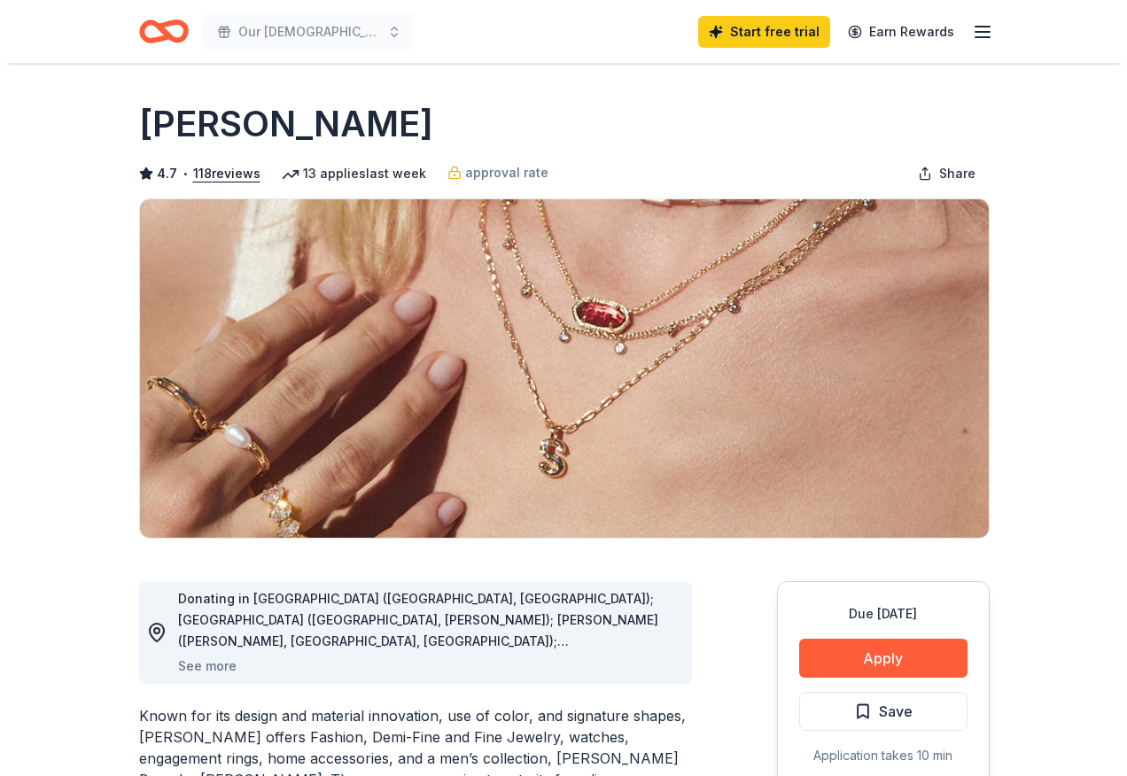
scroll to position [12, 0]
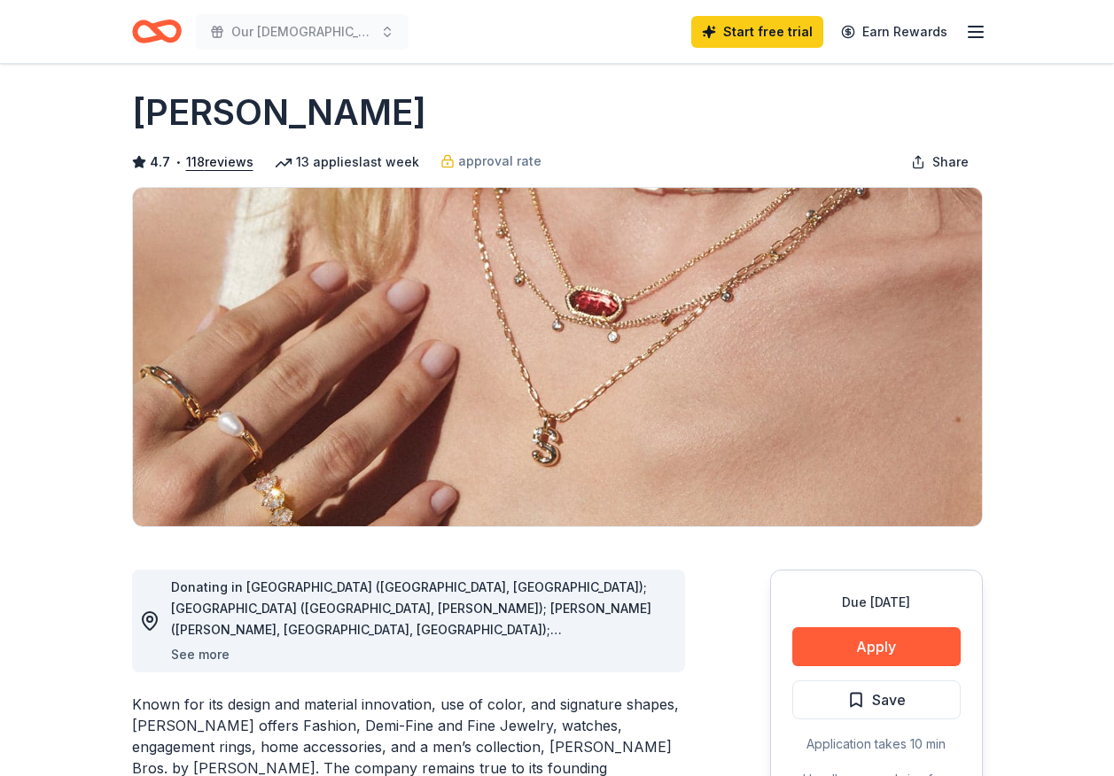
click at [190, 653] on button "See more" at bounding box center [200, 654] width 58 height 21
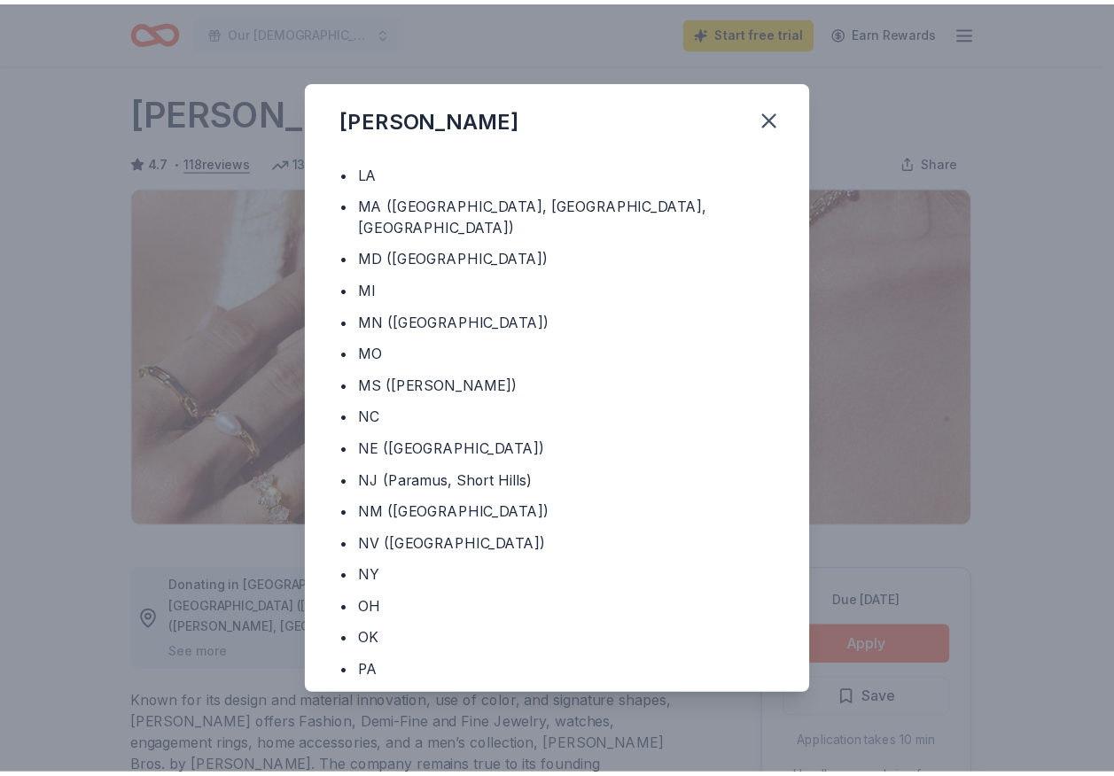
scroll to position [490, 0]
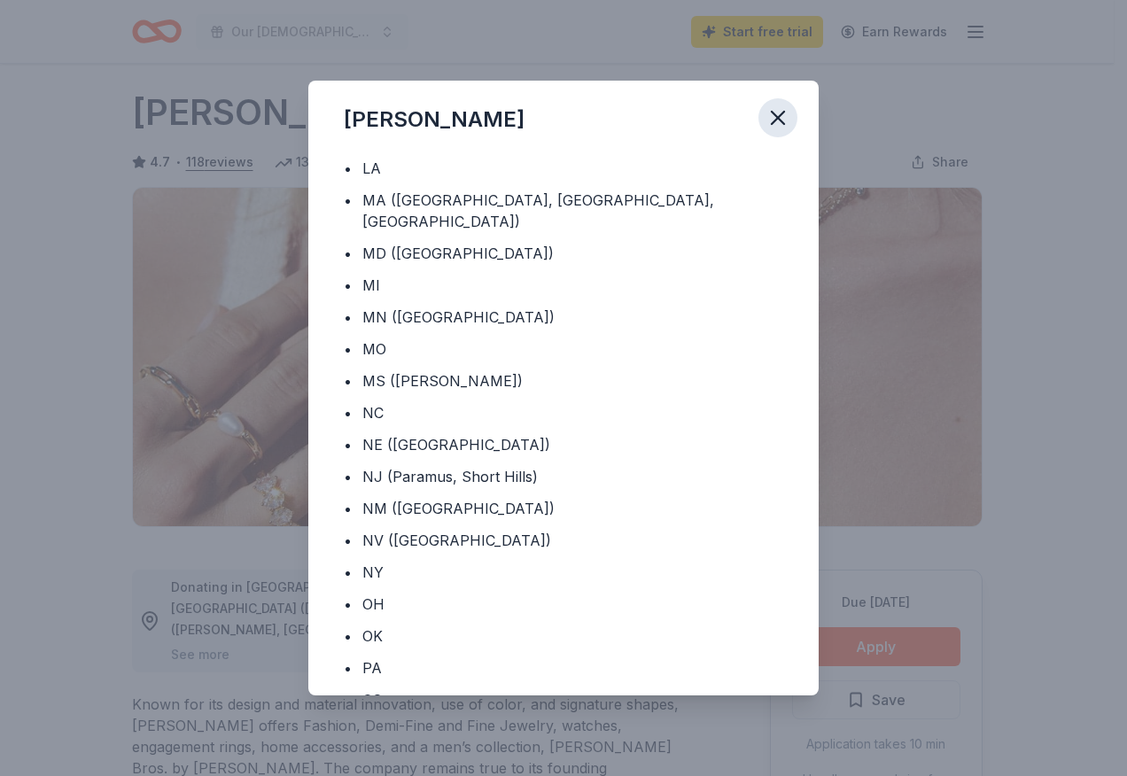
click at [773, 113] on icon "button" at bounding box center [778, 118] width 12 height 12
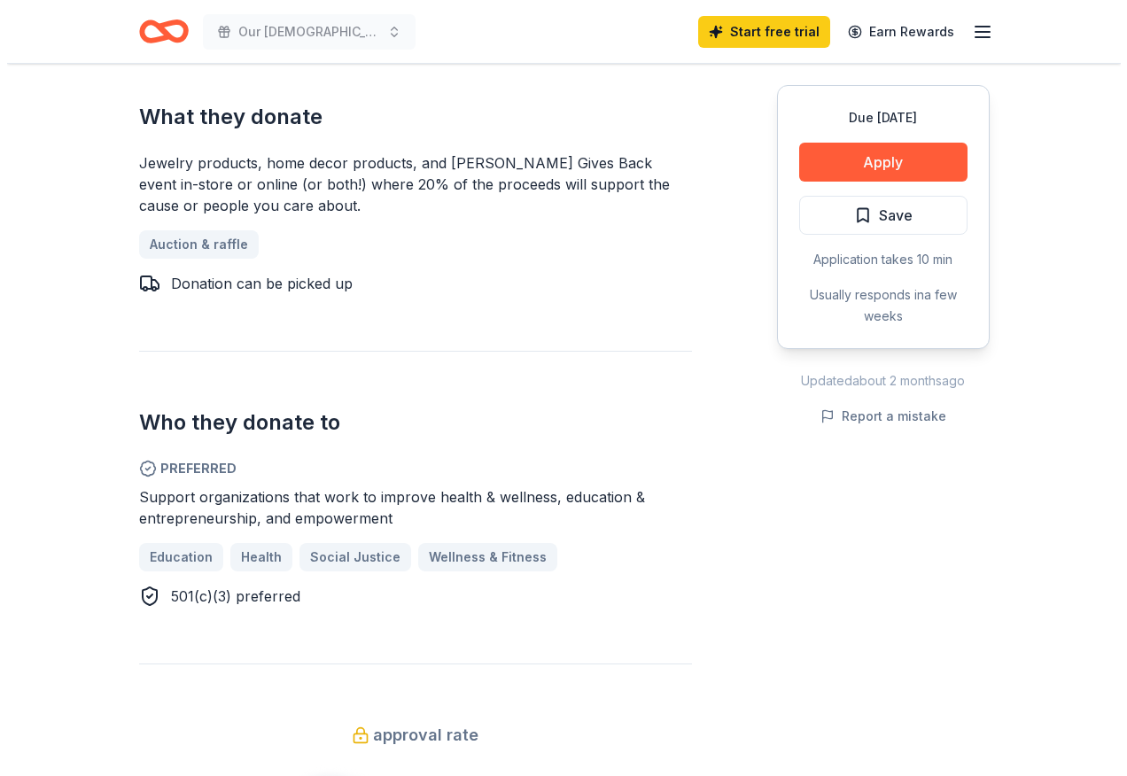
scroll to position [829, 0]
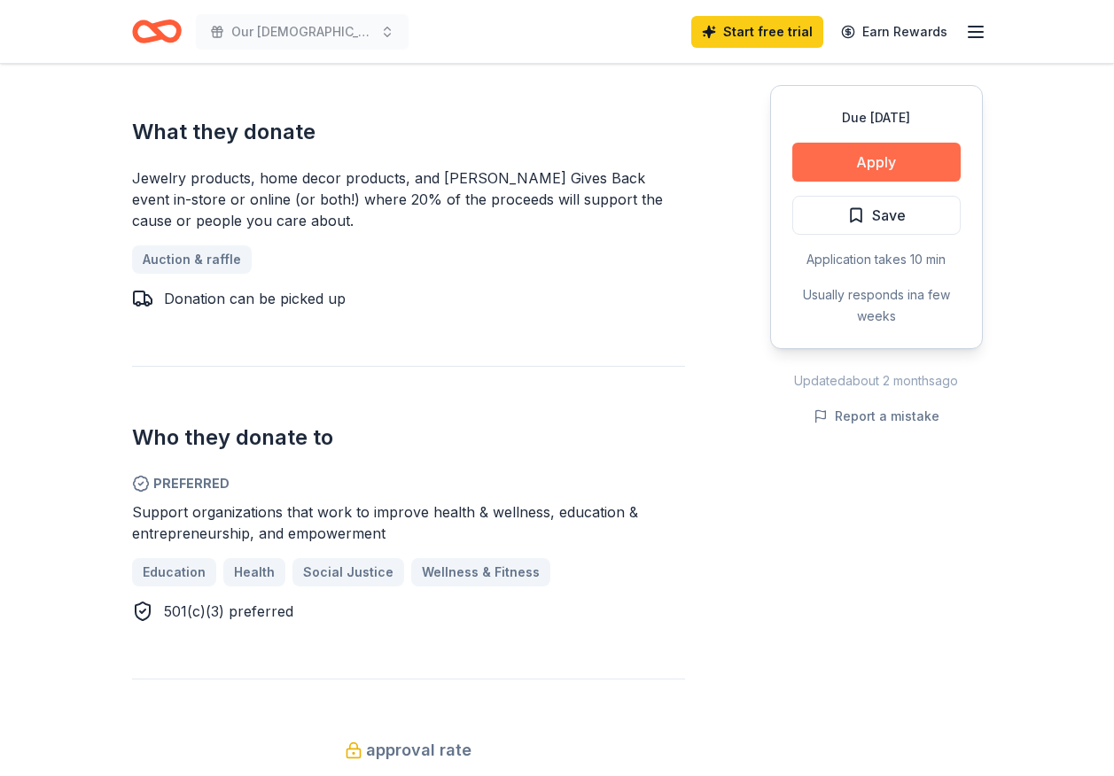
click at [880, 158] on button "Apply" at bounding box center [876, 162] width 168 height 39
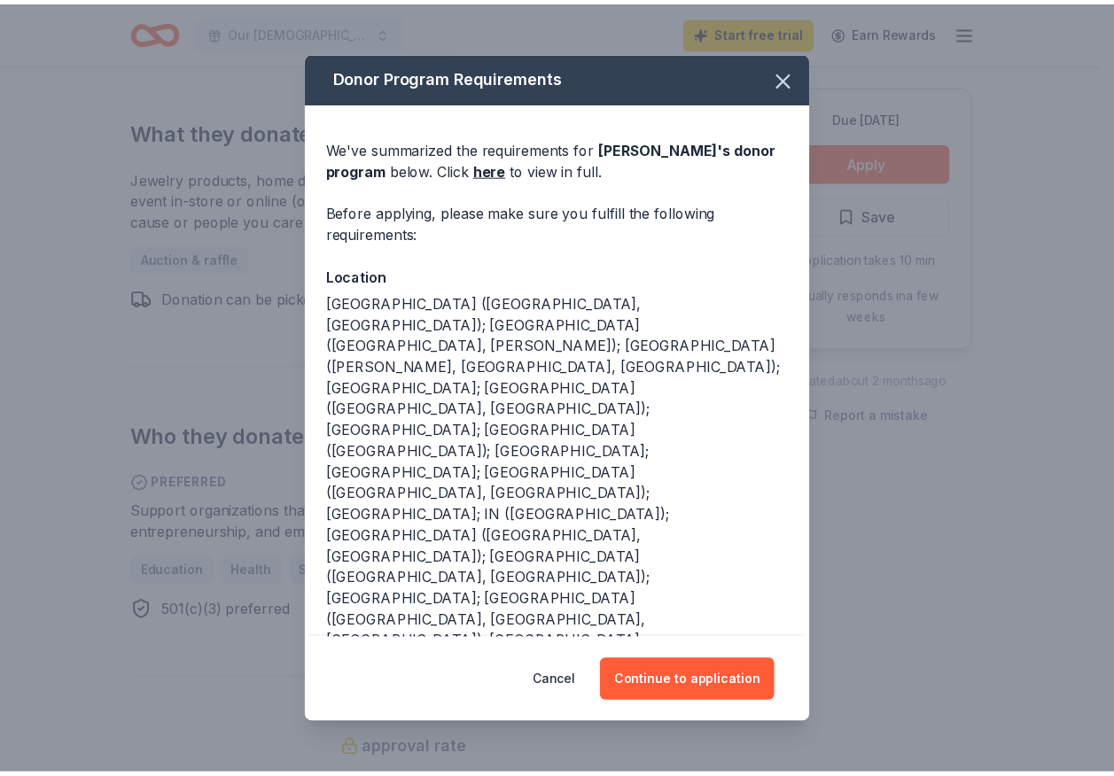
scroll to position [102, 0]
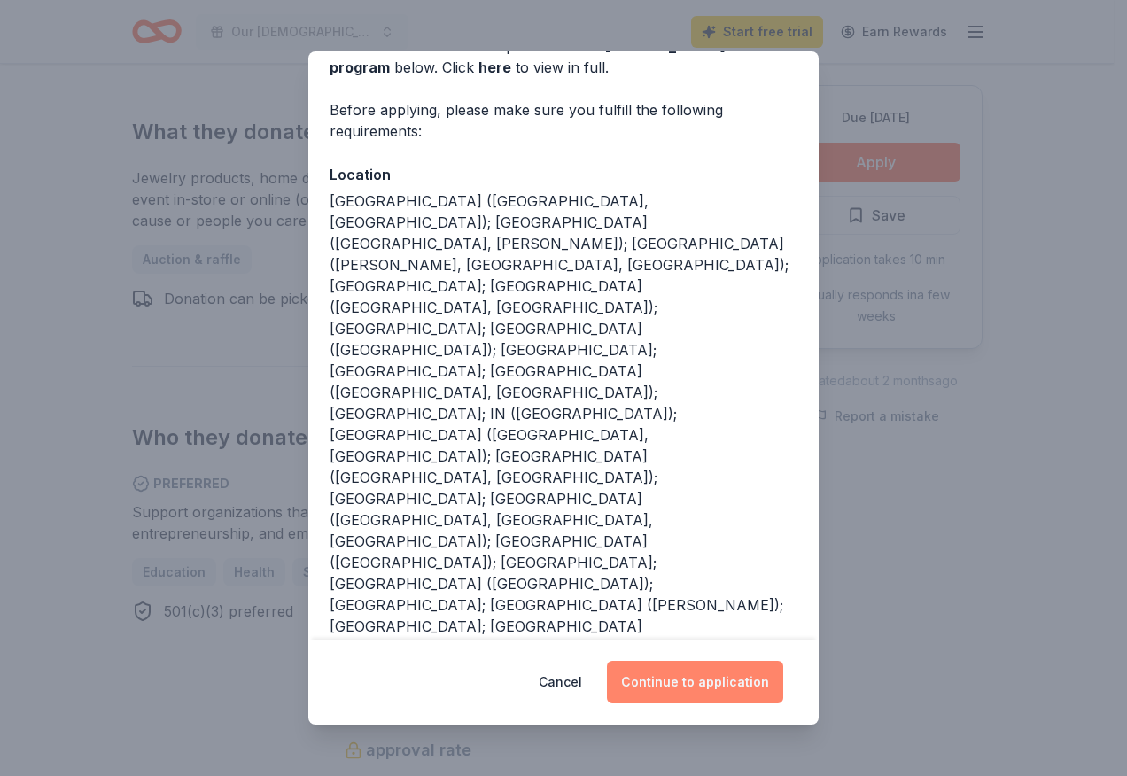
click at [693, 681] on button "Continue to application" at bounding box center [695, 682] width 176 height 43
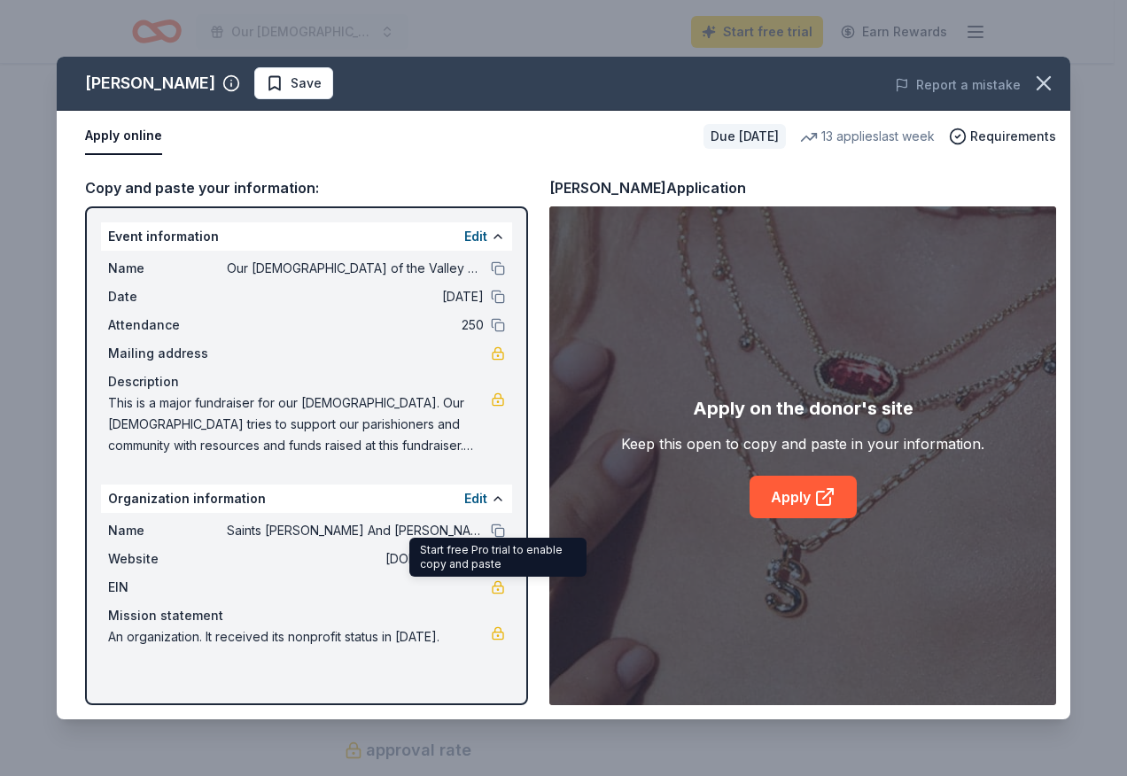
click at [501, 583] on link at bounding box center [498, 587] width 14 height 14
click at [144, 134] on button "Apply online" at bounding box center [123, 136] width 77 height 37
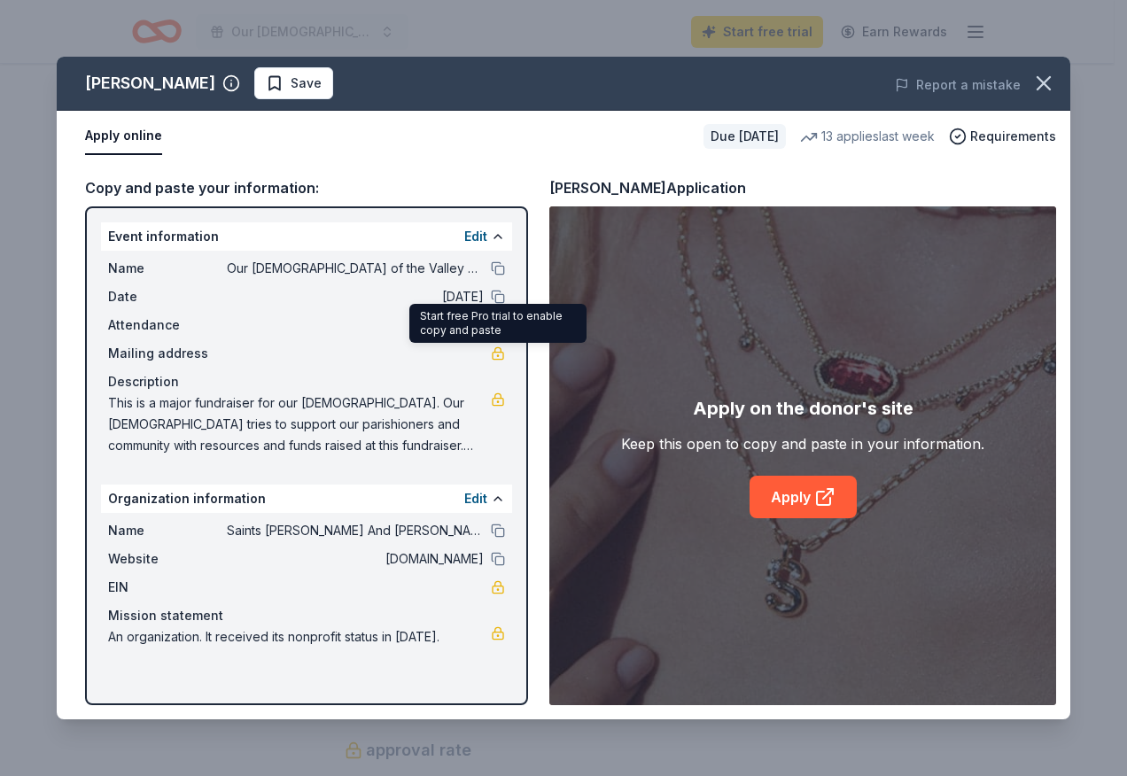
click at [494, 350] on link at bounding box center [498, 353] width 14 height 14
click at [1045, 70] on button "button" at bounding box center [1043, 83] width 39 height 39
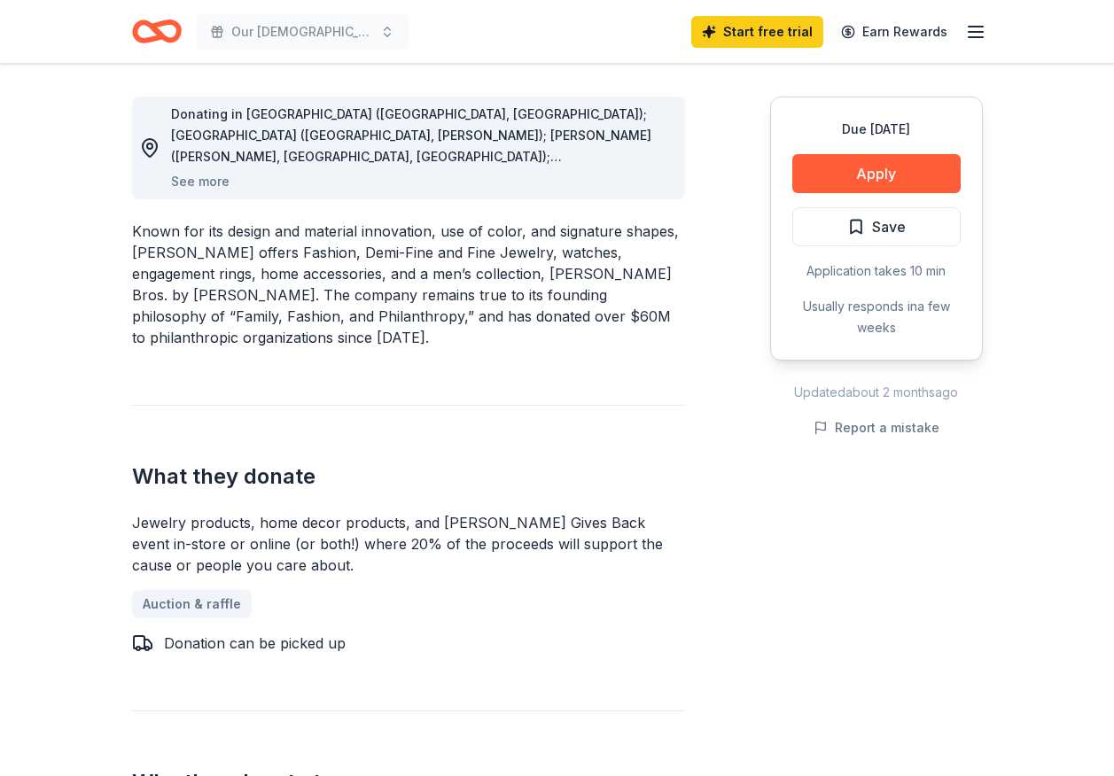
scroll to position [0, 0]
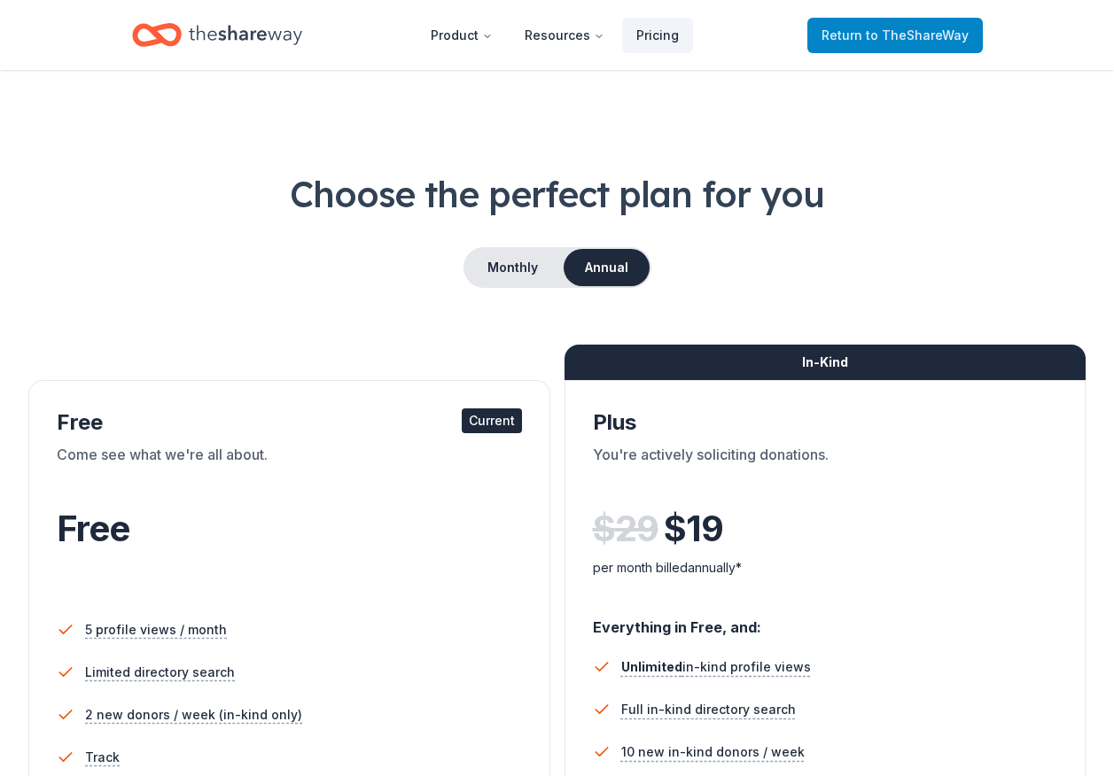
click at [916, 36] on span "to TheShareWay" at bounding box center [917, 34] width 103 height 15
click at [915, 35] on span "to TheShareWay" at bounding box center [917, 34] width 103 height 15
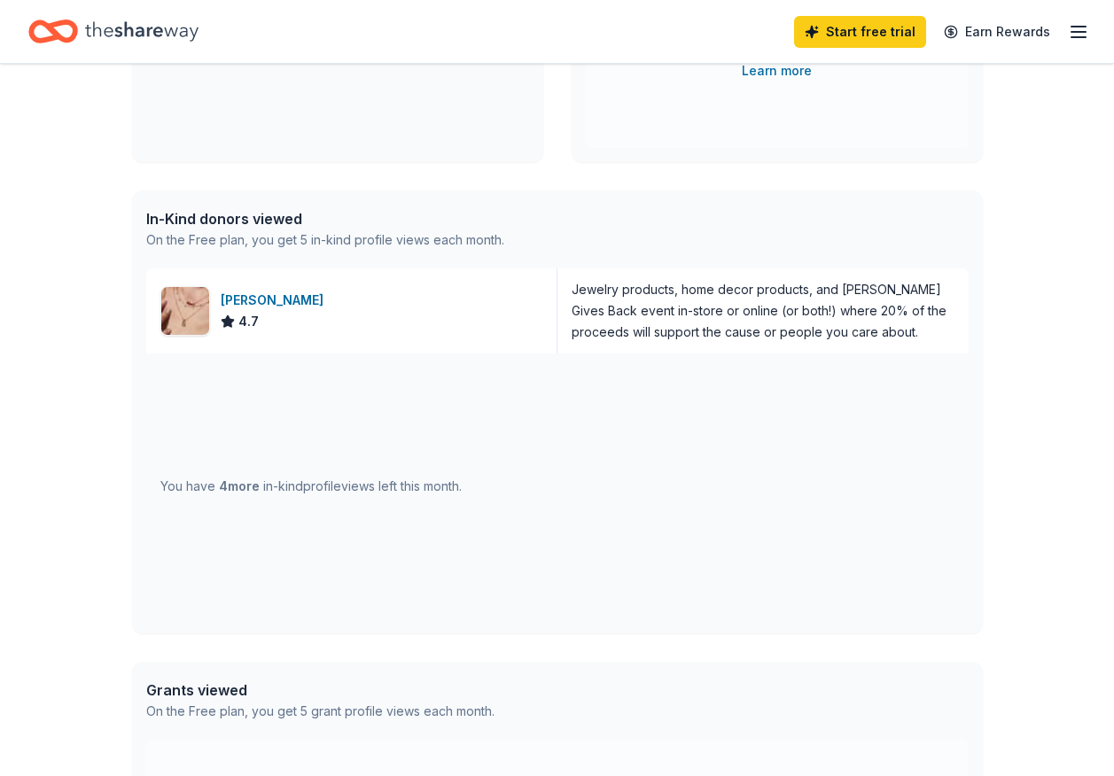
scroll to position [322, 0]
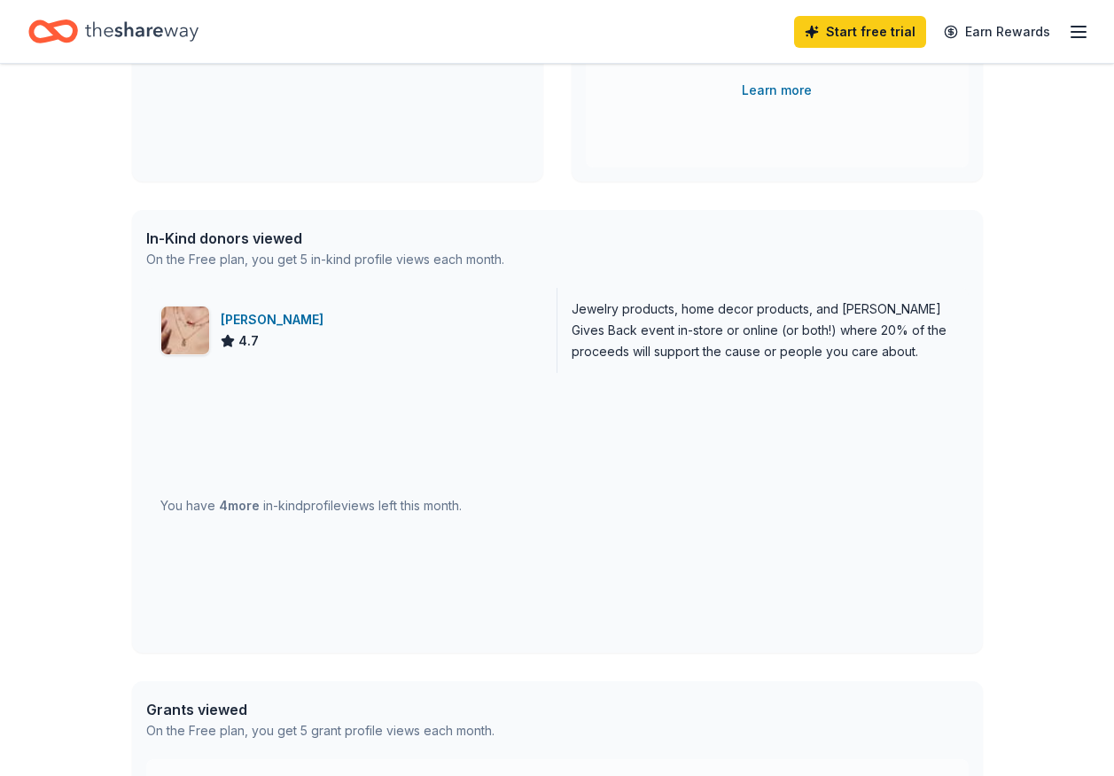
click at [279, 318] on div "Kendra Scott" at bounding box center [276, 319] width 110 height 21
click at [133, 29] on icon "Home" at bounding box center [141, 30] width 113 height 19
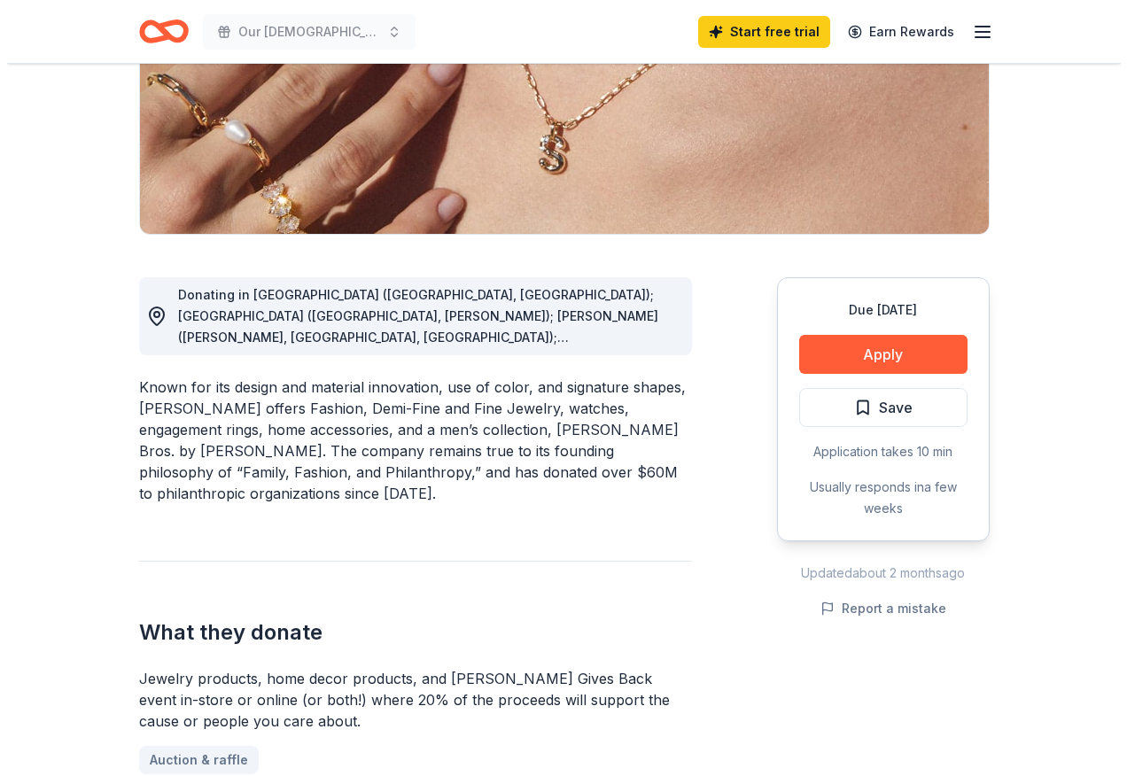
scroll to position [308, 0]
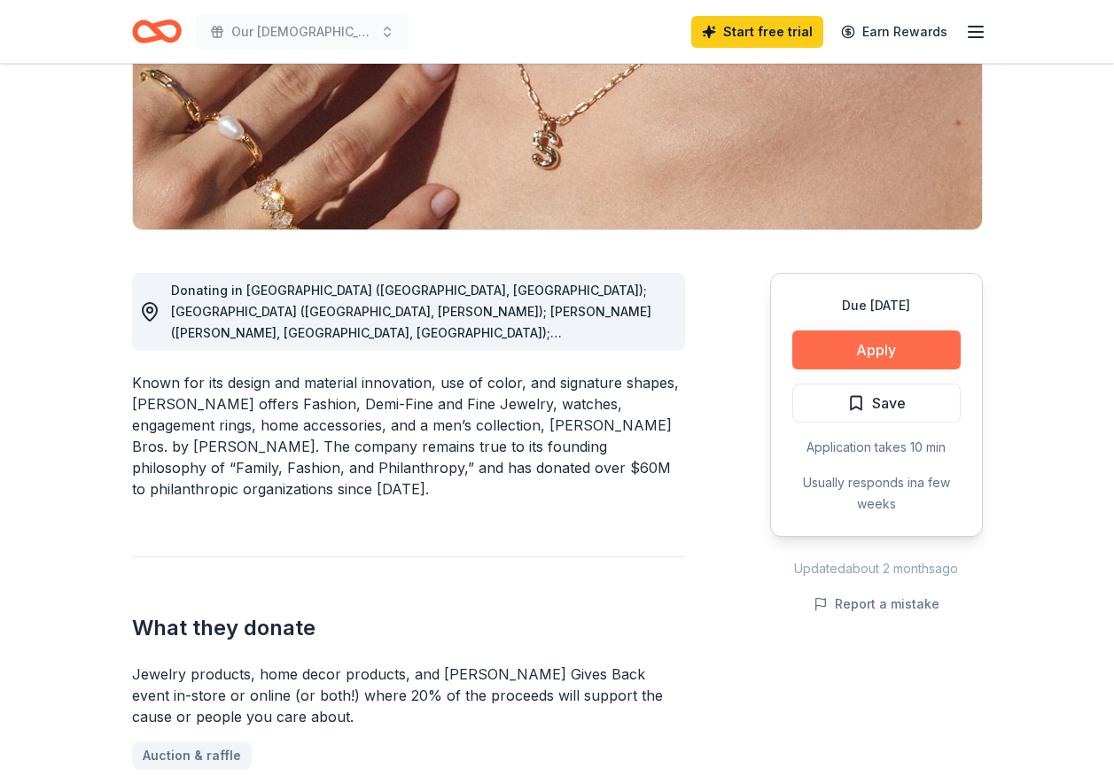
click at [882, 346] on button "Apply" at bounding box center [876, 349] width 168 height 39
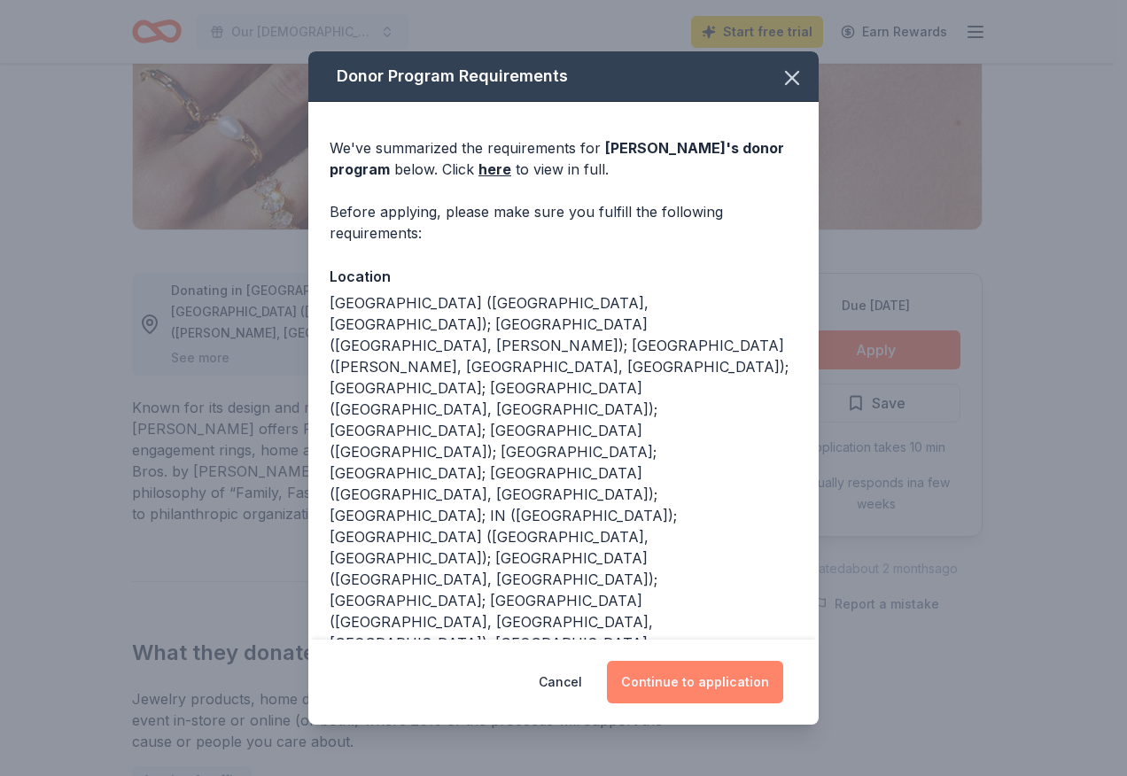
click at [721, 686] on button "Continue to application" at bounding box center [695, 682] width 176 height 43
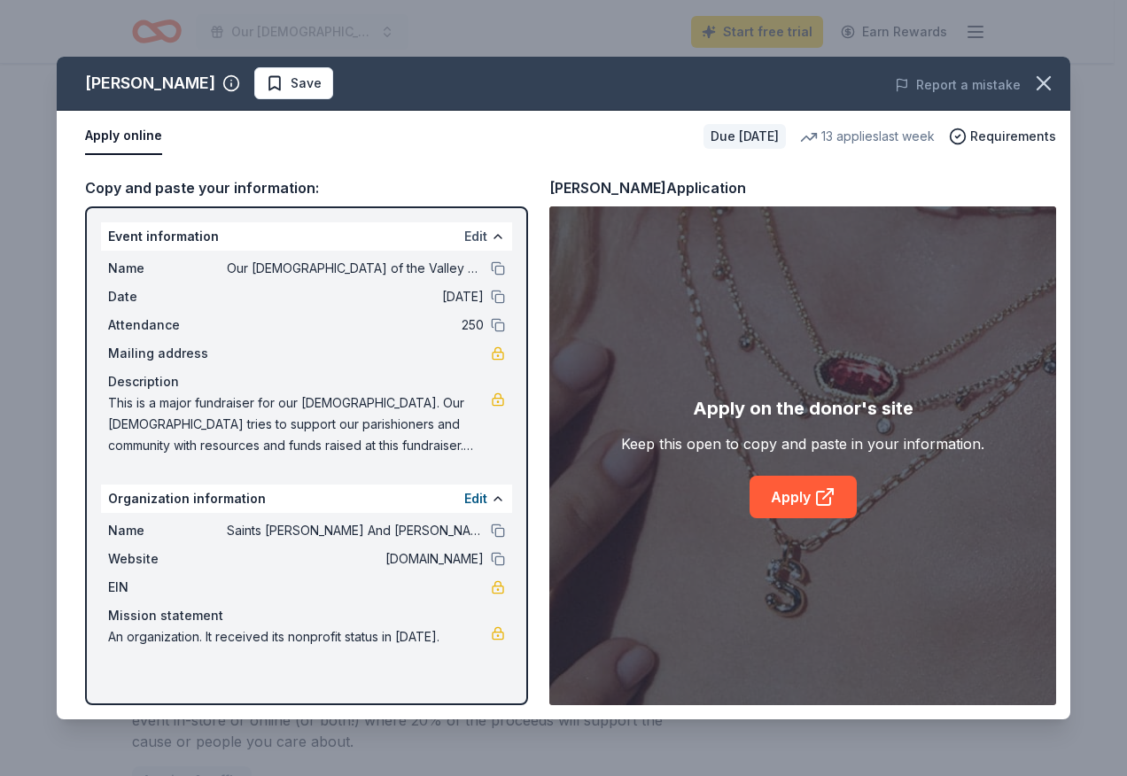
click at [479, 237] on button "Edit" at bounding box center [475, 236] width 23 height 21
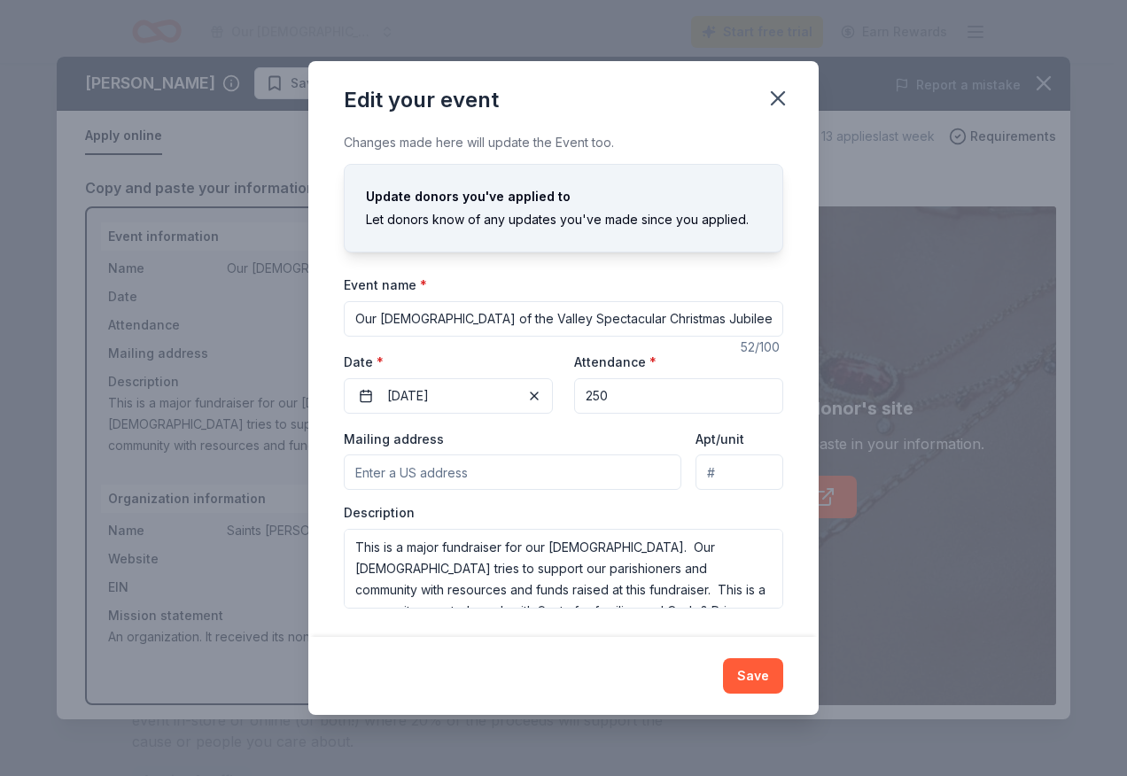
click at [481, 476] on input "Mailing address" at bounding box center [513, 472] width 338 height 35
click at [783, 461] on div "Changes made here will update the Event too. Update donors you've applied to Le…" at bounding box center [563, 384] width 510 height 504
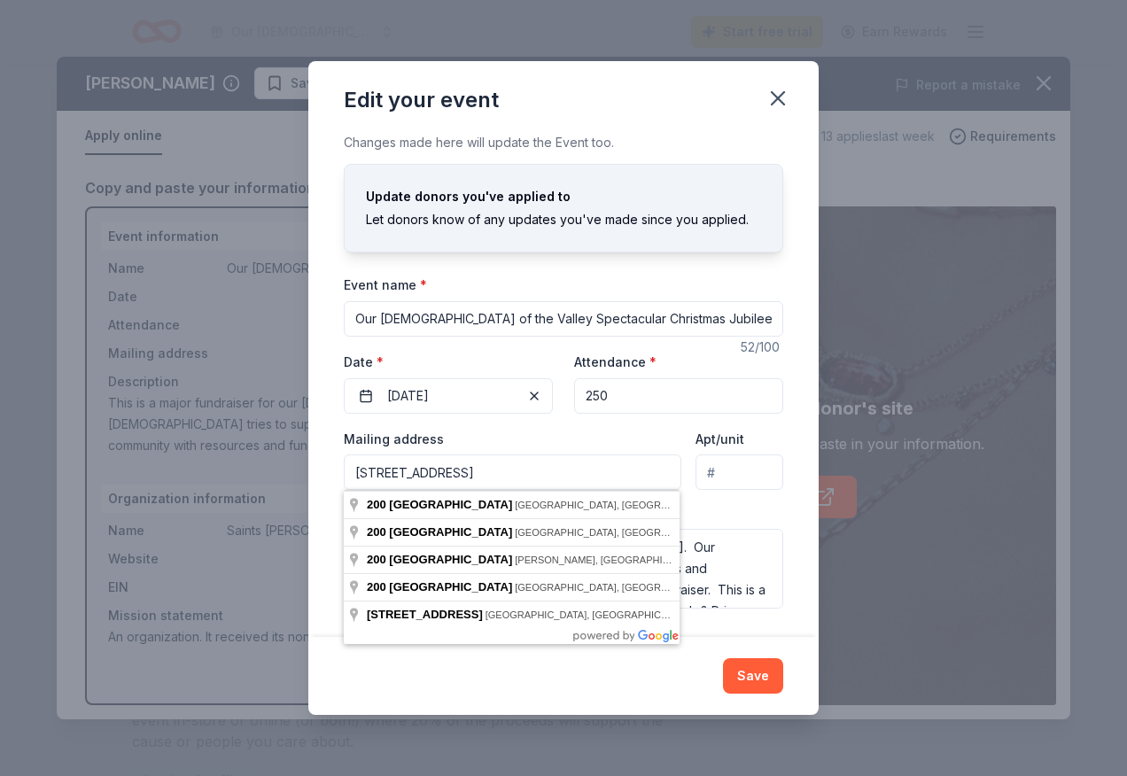
click at [510, 464] on input "200 Third Street" at bounding box center [513, 472] width 338 height 35
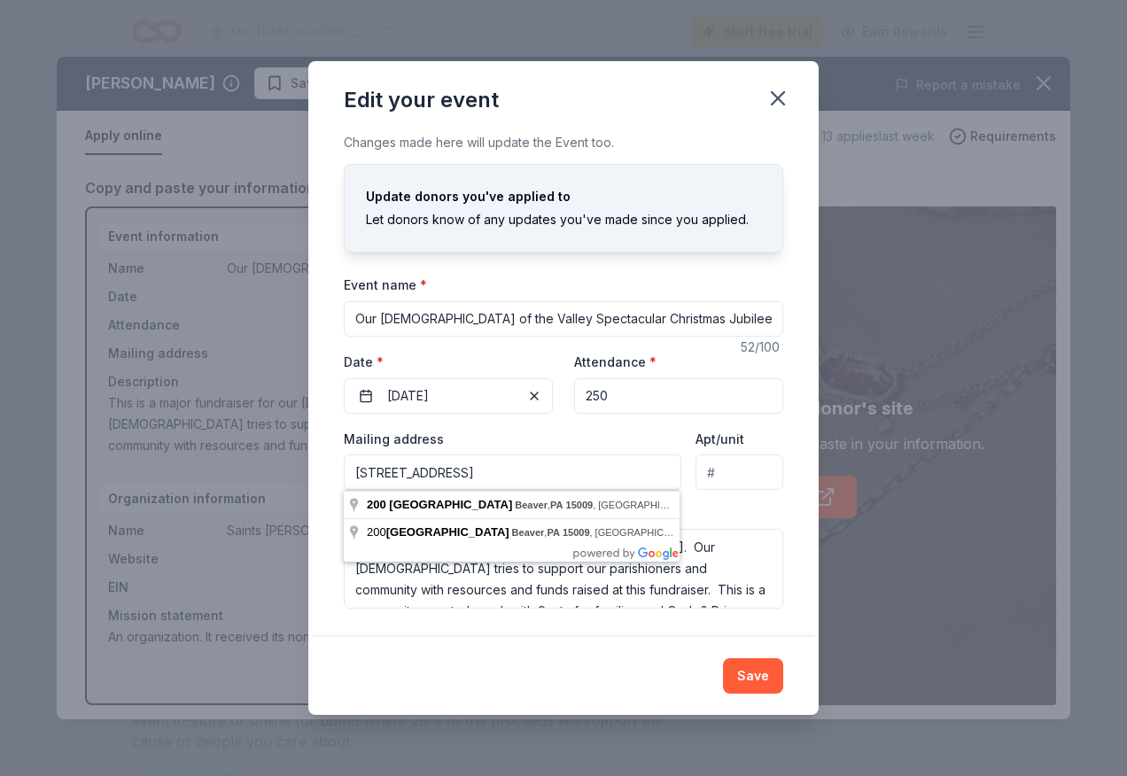
click at [599, 486] on input "200 Third Street, Beaver, PA 15009" at bounding box center [513, 472] width 338 height 35
type input "200 Third Street, Beaver, PA 15009"
click at [840, 488] on div "Edit your event Changes made here will update the Event too. Update donors you'…" at bounding box center [563, 388] width 1127 height 776
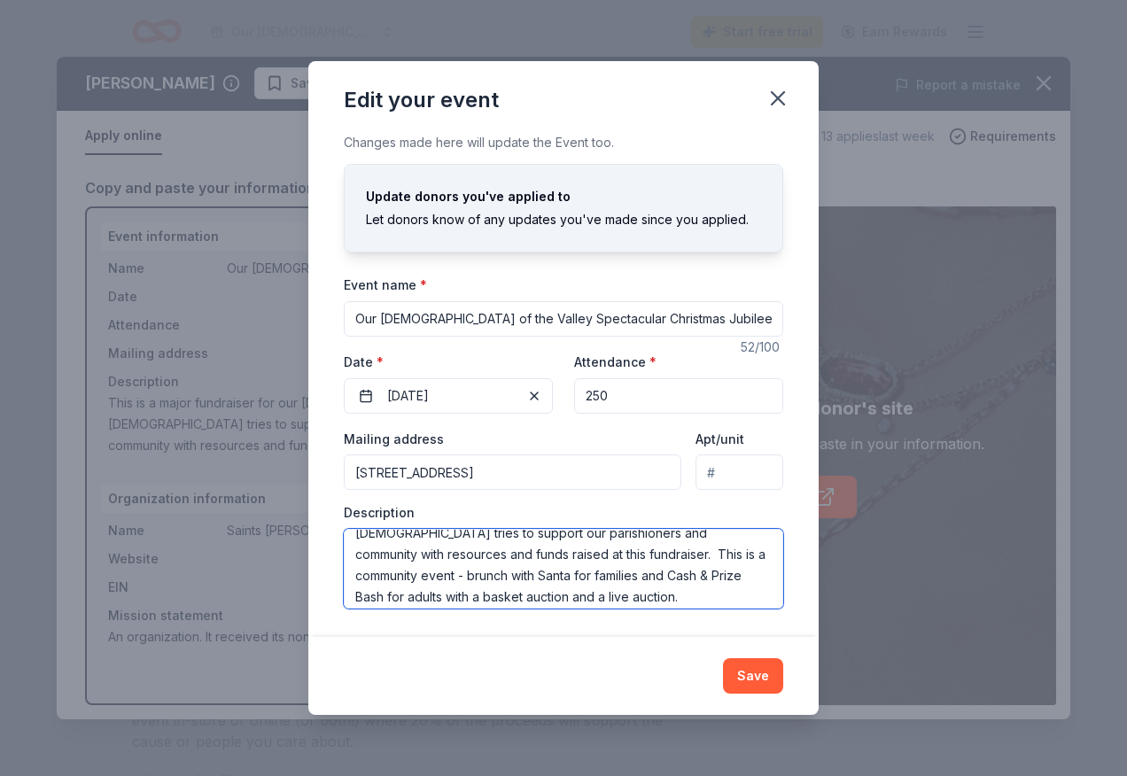
scroll to position [43, 0]
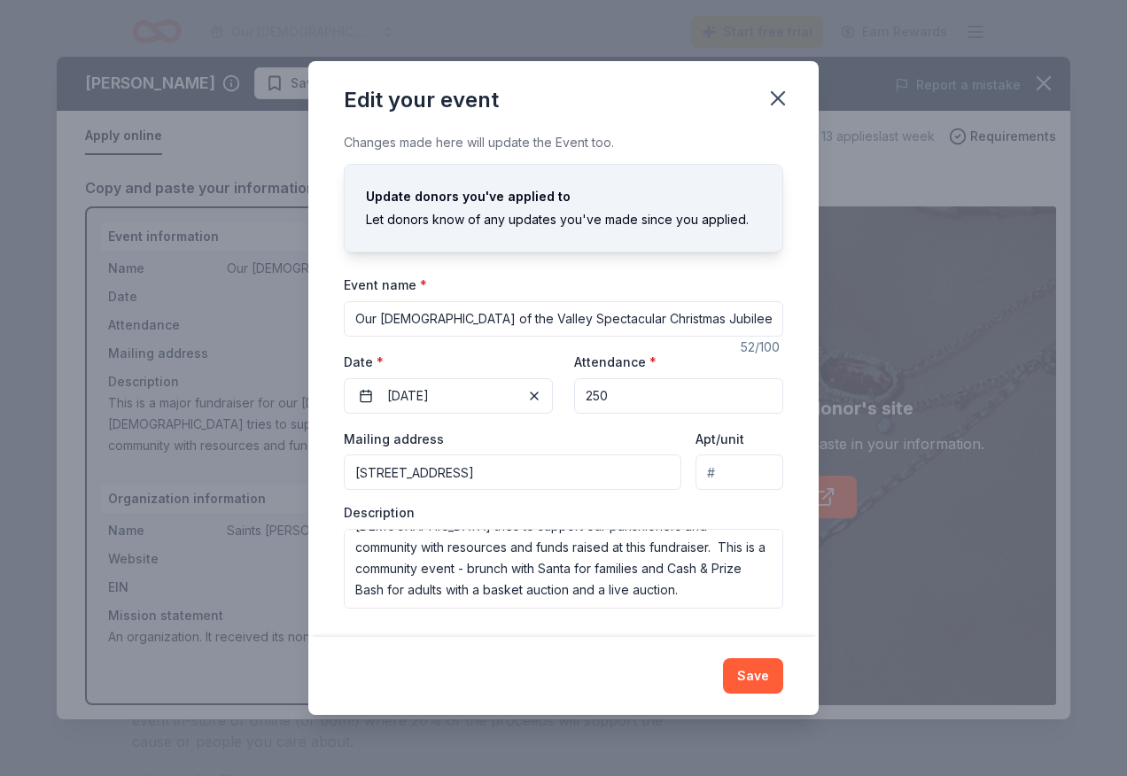
click at [755, 681] on button "Save" at bounding box center [753, 675] width 60 height 35
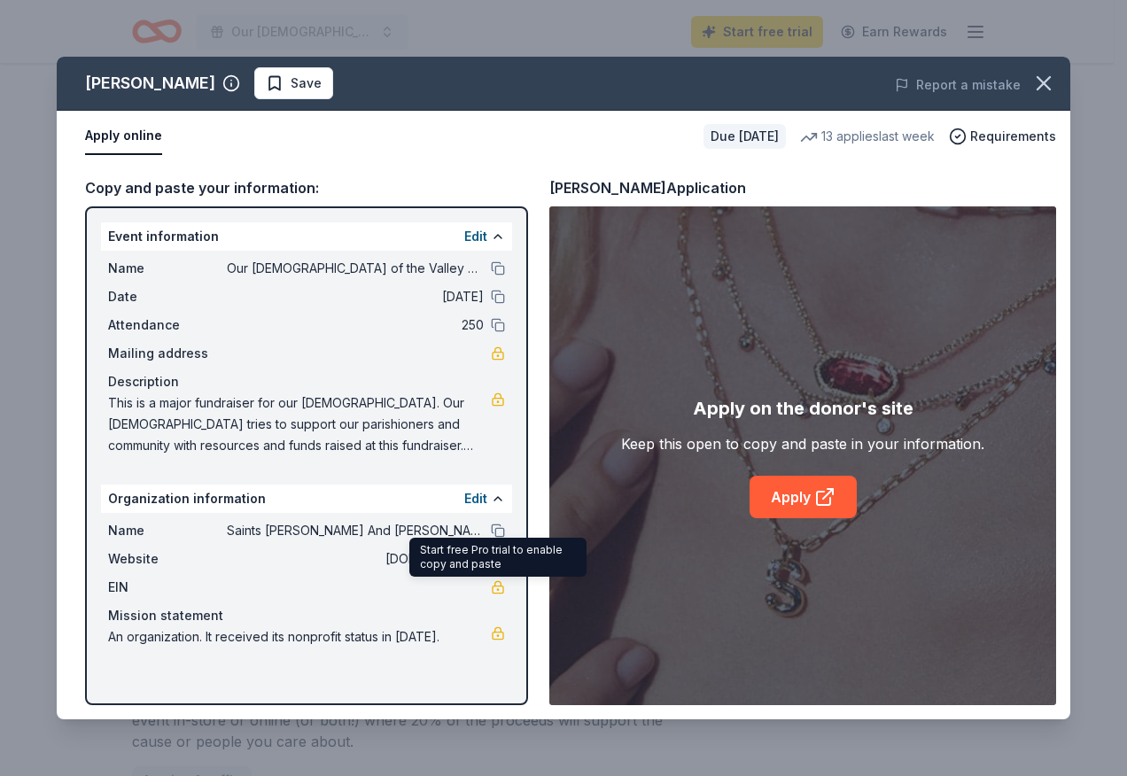
click at [492, 587] on link at bounding box center [498, 587] width 14 height 14
click at [478, 231] on button "Edit" at bounding box center [475, 236] width 23 height 21
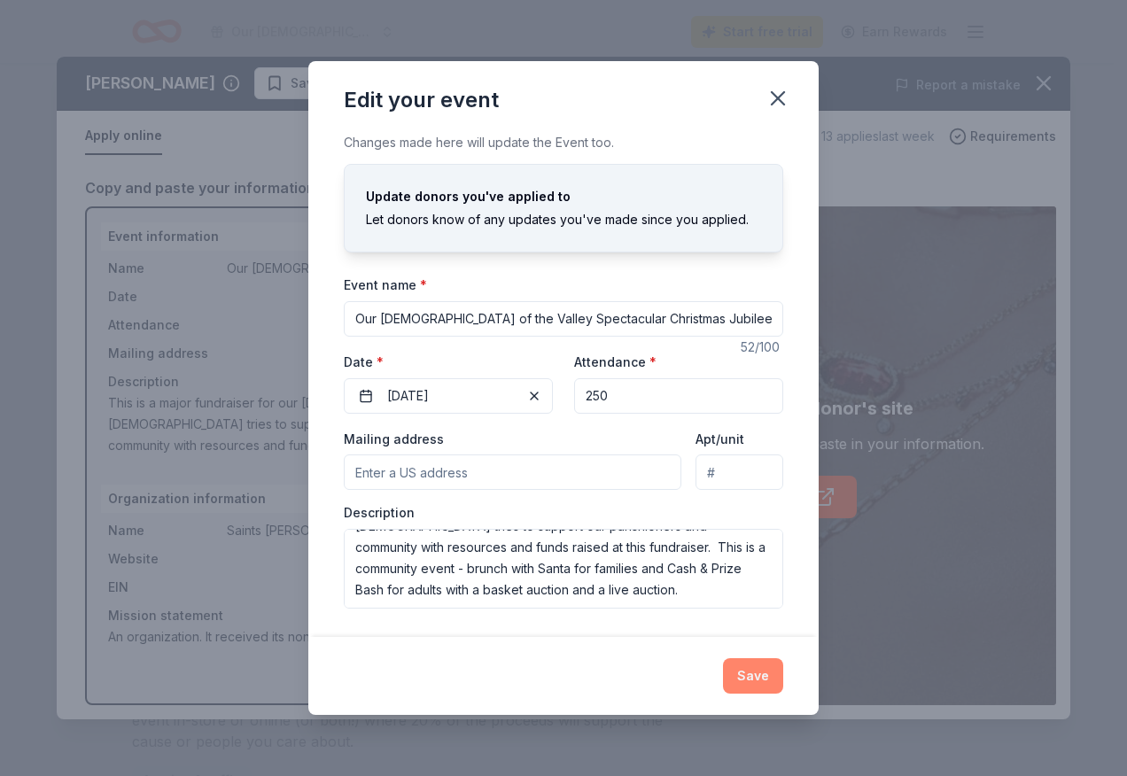
click at [766, 674] on button "Save" at bounding box center [753, 675] width 60 height 35
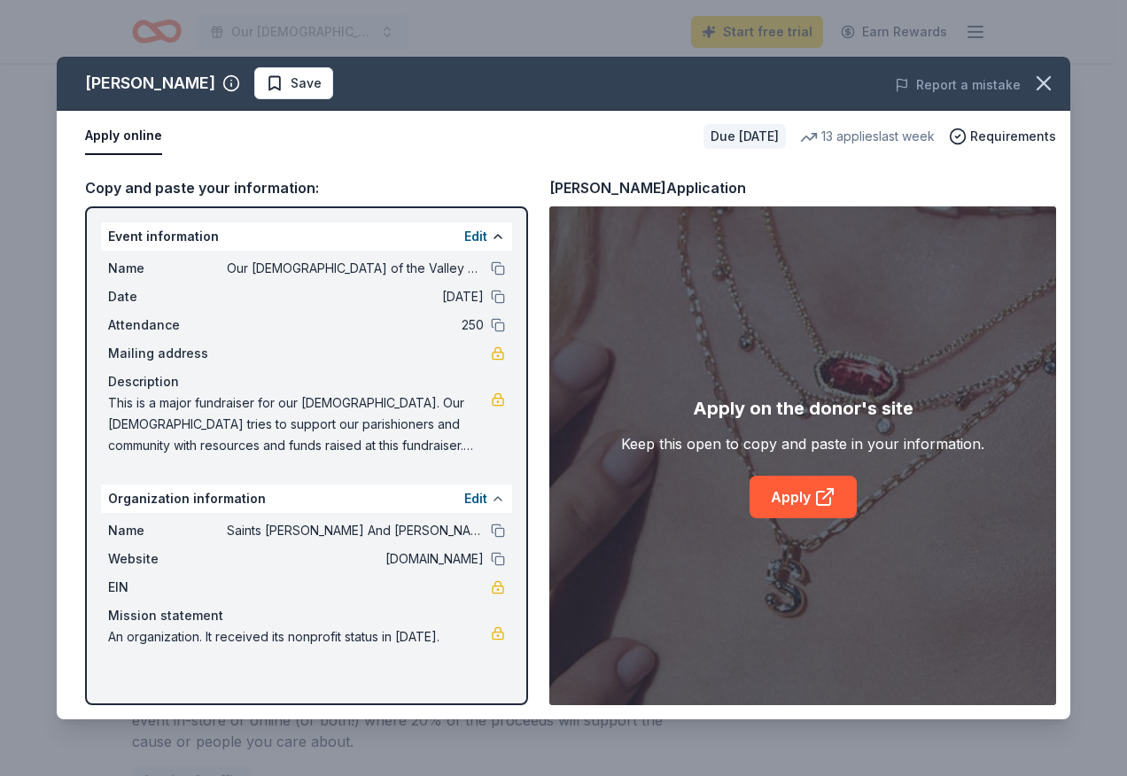
click at [499, 501] on button at bounding box center [498, 499] width 14 height 14
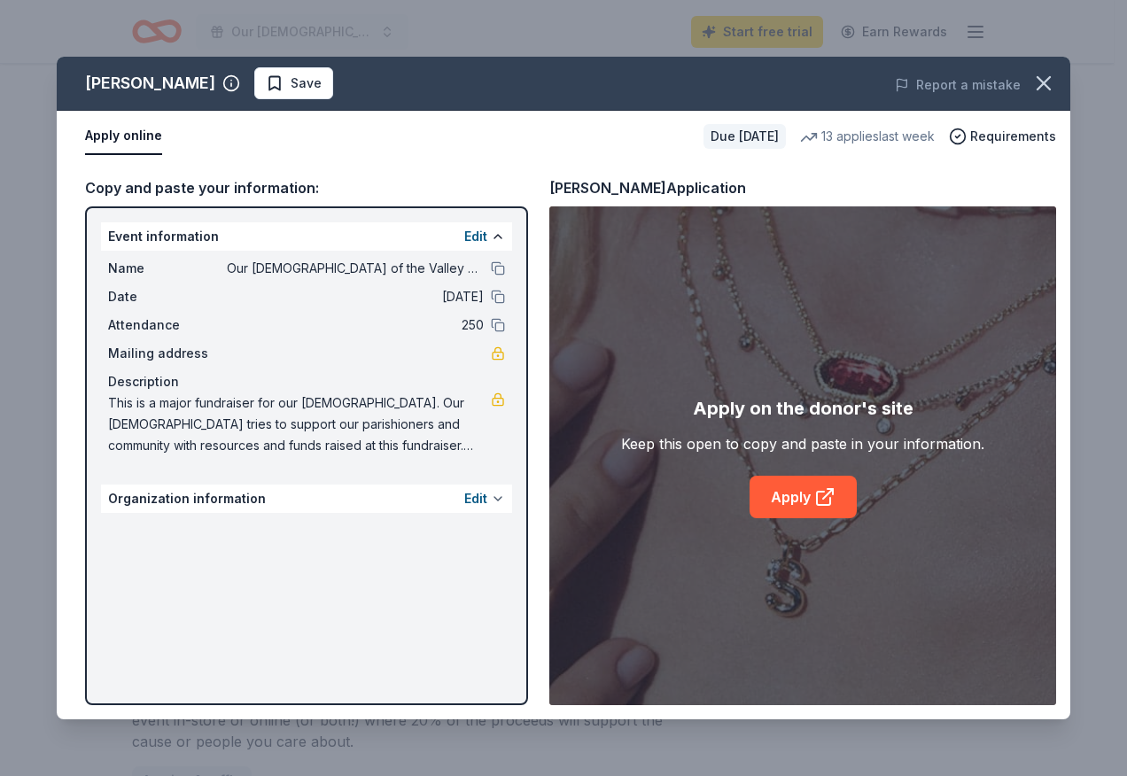
click at [499, 501] on button at bounding box center [498, 499] width 14 height 14
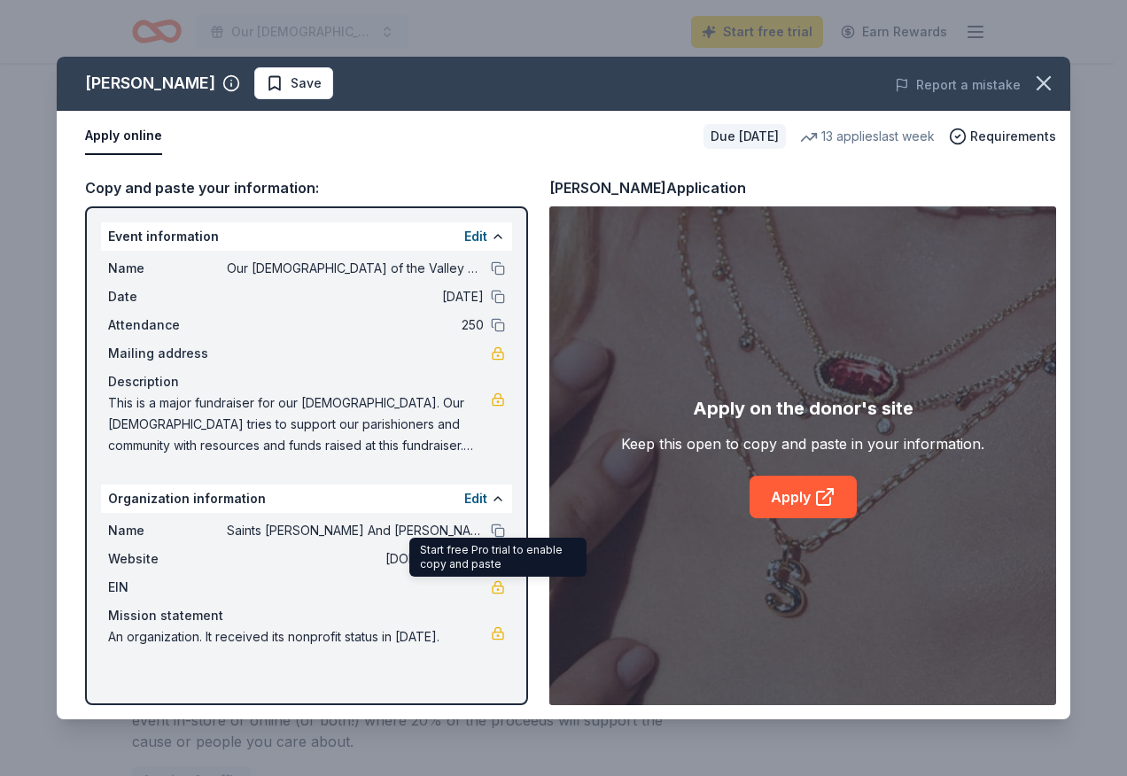
click at [496, 589] on link at bounding box center [498, 587] width 14 height 14
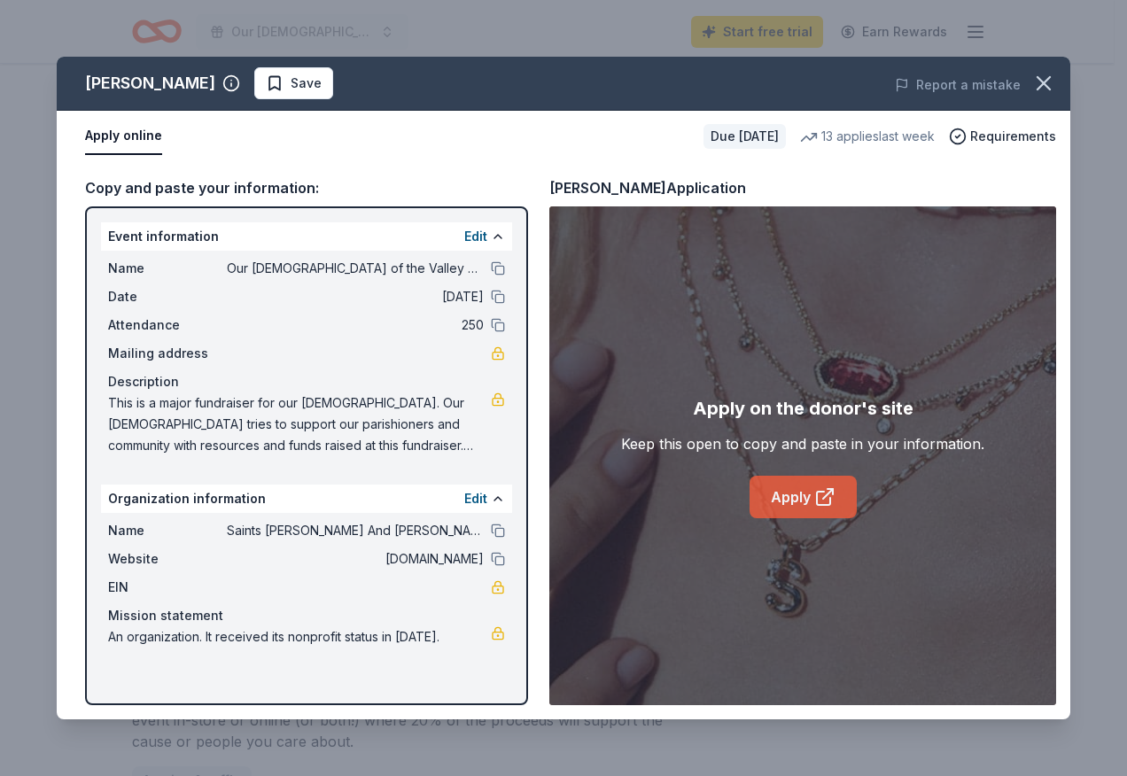
click at [773, 494] on link "Apply" at bounding box center [803, 497] width 107 height 43
click at [475, 493] on button "Edit" at bounding box center [475, 498] width 23 height 21
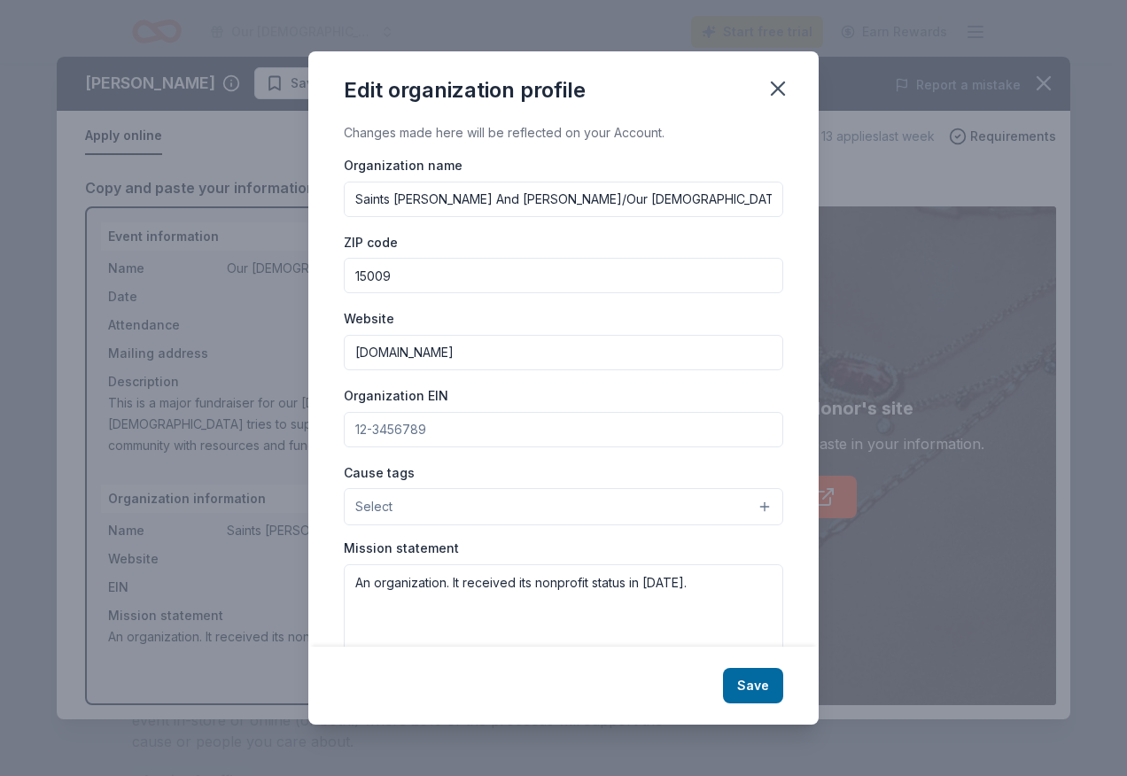
drag, startPoint x: 436, startPoint y: 425, endPoint x: 347, endPoint y: 427, distance: 88.6
click at [347, 427] on input "Organization EIN" at bounding box center [563, 429] width 439 height 35
drag, startPoint x: 473, startPoint y: 429, endPoint x: 373, endPoint y: 426, distance: 100.2
click at [373, 426] on input "Organization EIN" at bounding box center [563, 429] width 439 height 35
click at [416, 428] on input "Organization EIN" at bounding box center [563, 429] width 439 height 35
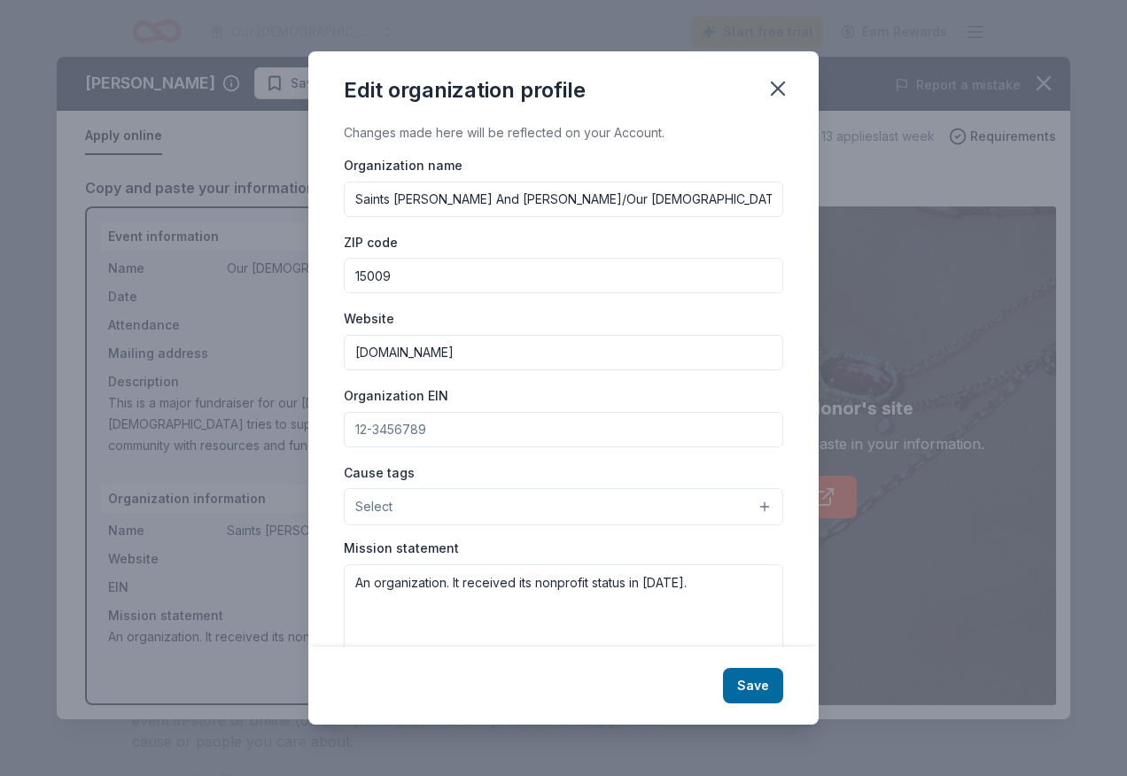
drag, startPoint x: 424, startPoint y: 426, endPoint x: 333, endPoint y: 425, distance: 91.3
click at [333, 425] on div "Changes made here will be reflected on your Account. Organization name Saints P…" at bounding box center [563, 384] width 510 height 525
type input "[US_EMPLOYER_IDENTIFICATION_NUMBER]"
click at [751, 505] on button "Select" at bounding box center [563, 506] width 439 height 37
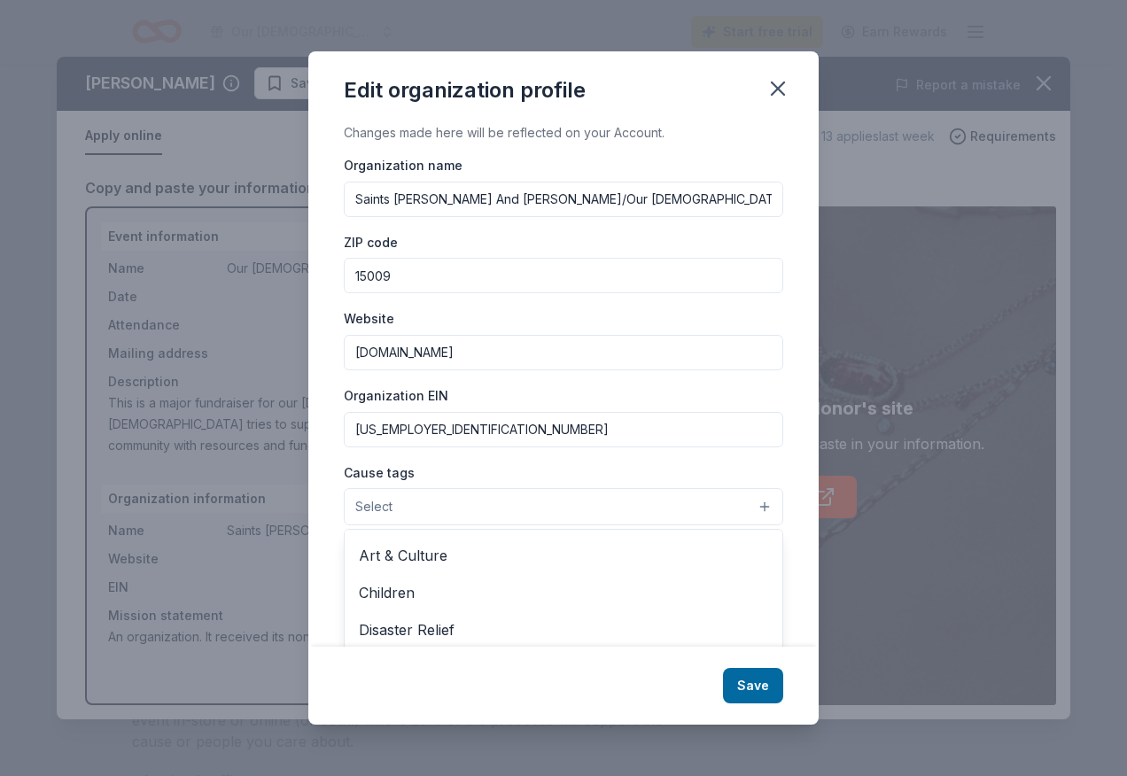
scroll to position [0, 0]
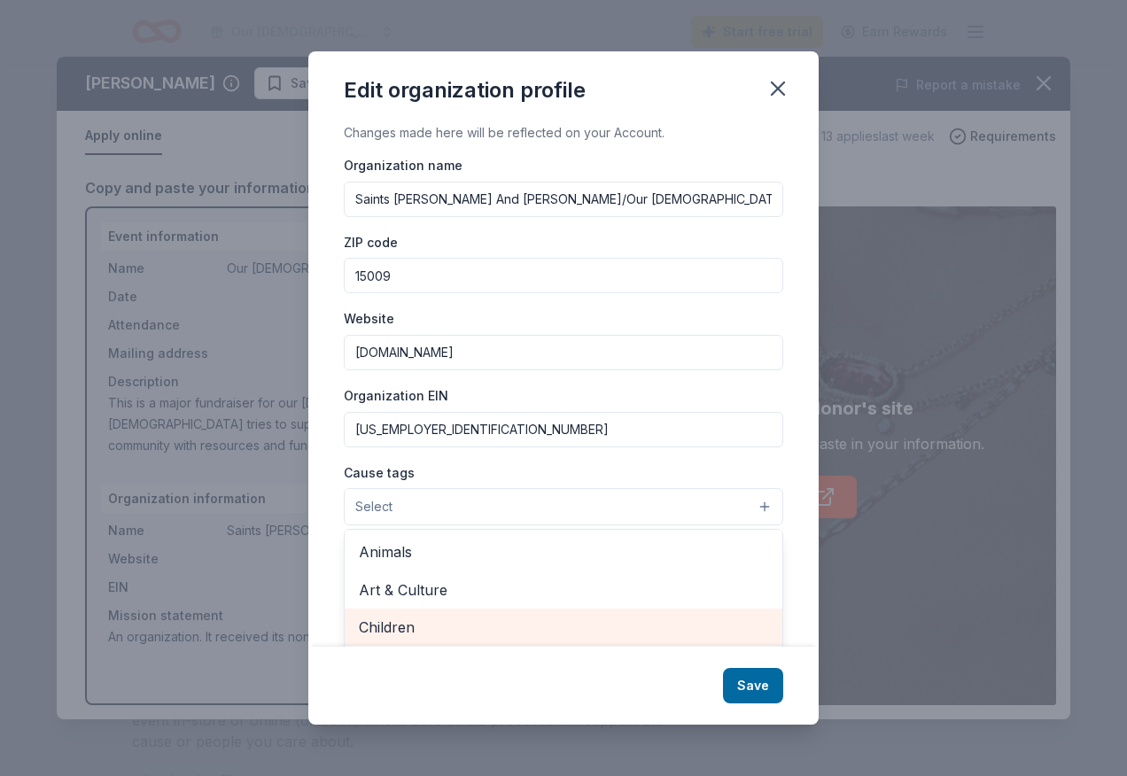
click at [386, 621] on span "Children" at bounding box center [563, 627] width 409 height 23
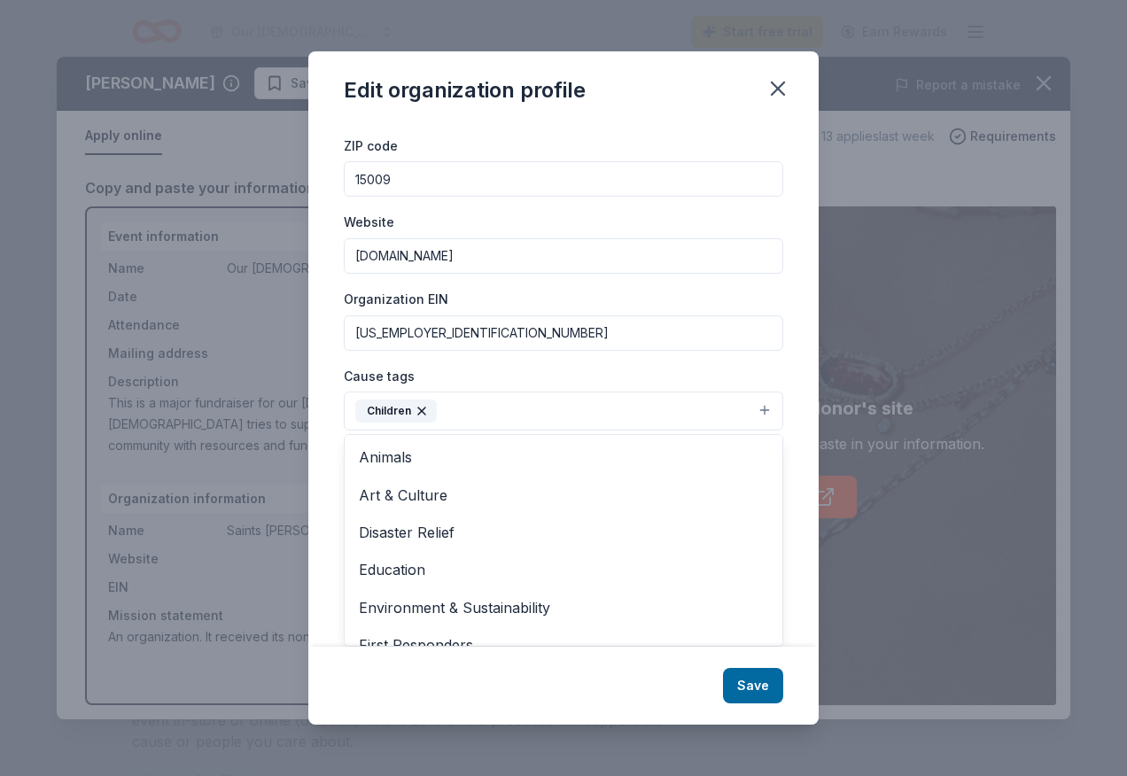
click at [772, 688] on div "Edit organization profile Changes made here will be reflected on your Account. …" at bounding box center [563, 387] width 510 height 673
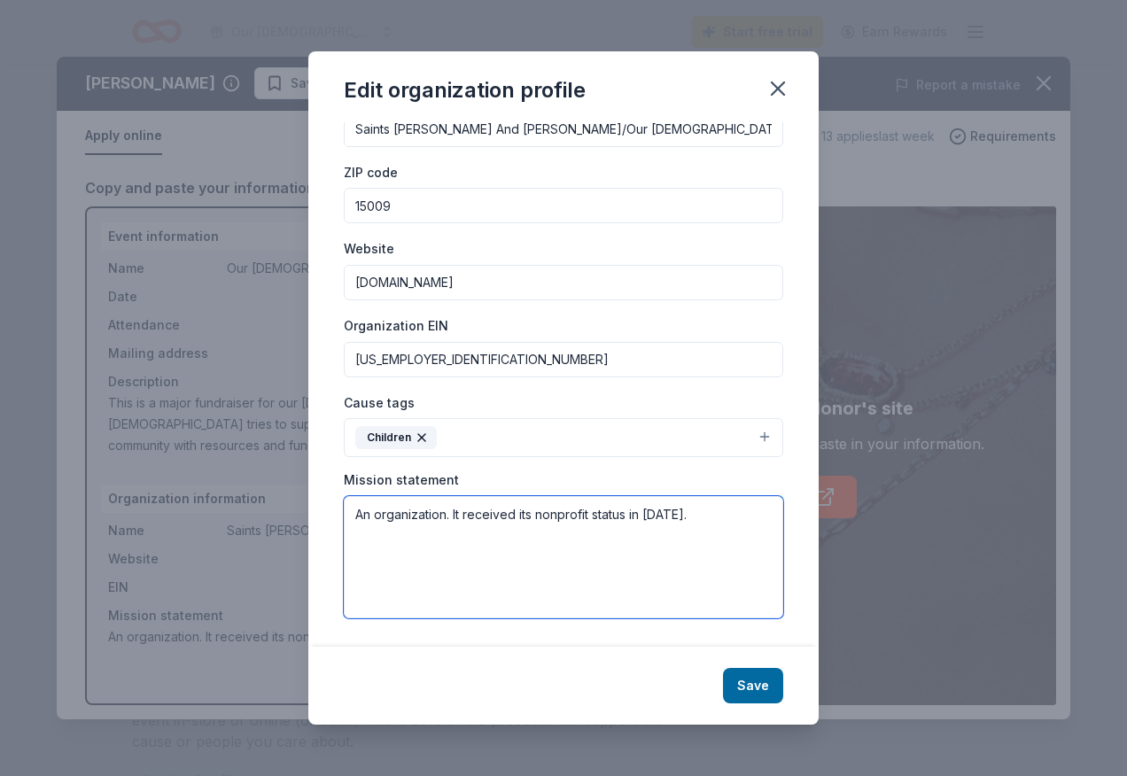
click at [686, 514] on textarea "An organization. It received its nonprofit status in 1946." at bounding box center [563, 557] width 439 height 122
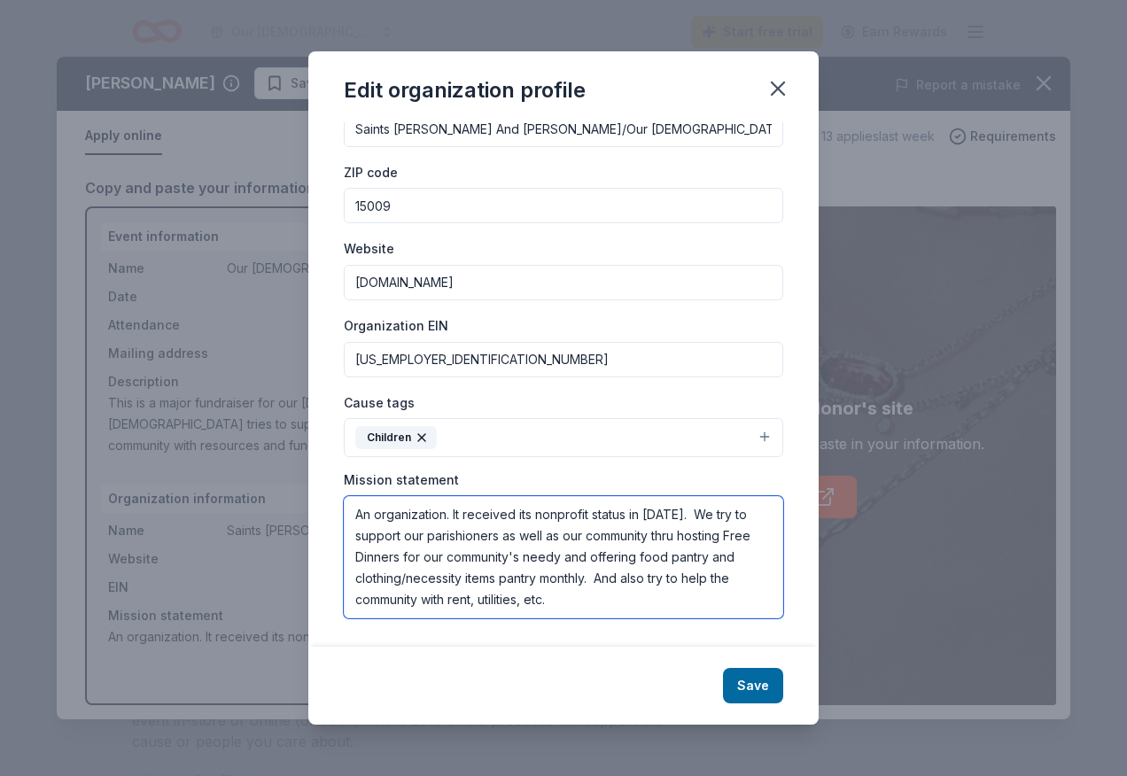
type textarea "An organization. It received its nonprofit status in [DATE]. We try to support …"
click at [748, 434] on button "Children" at bounding box center [563, 437] width 439 height 39
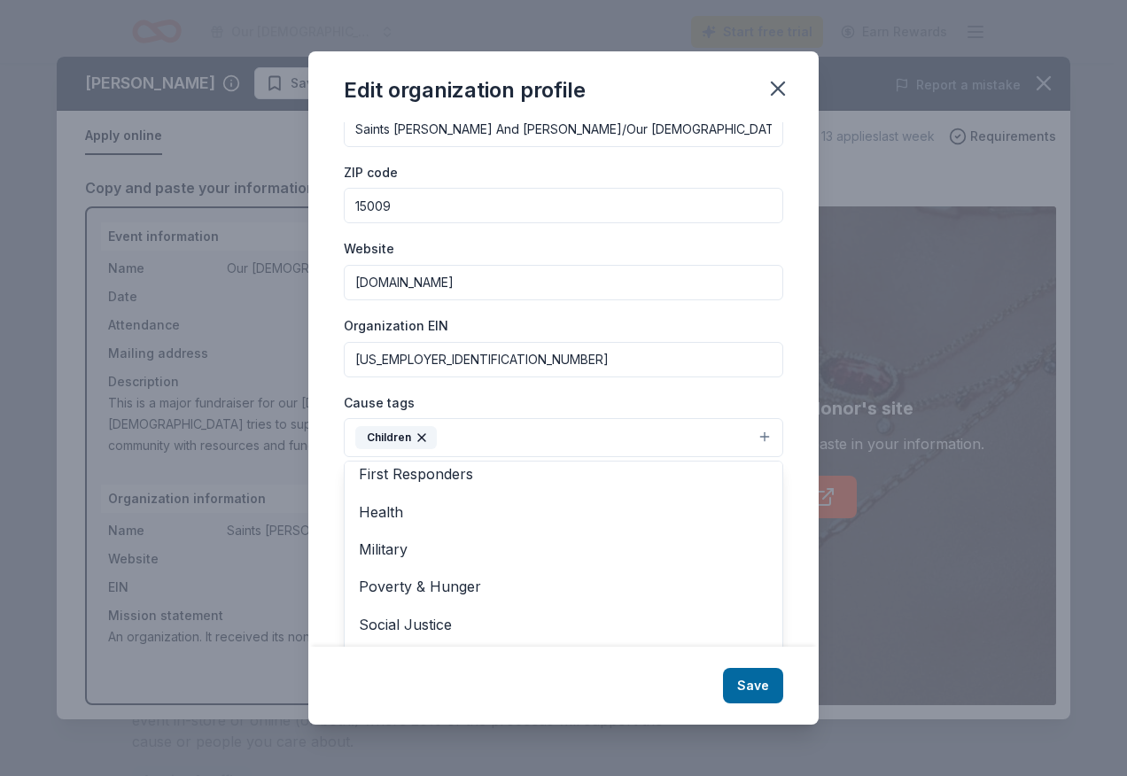
scroll to position [209, 0]
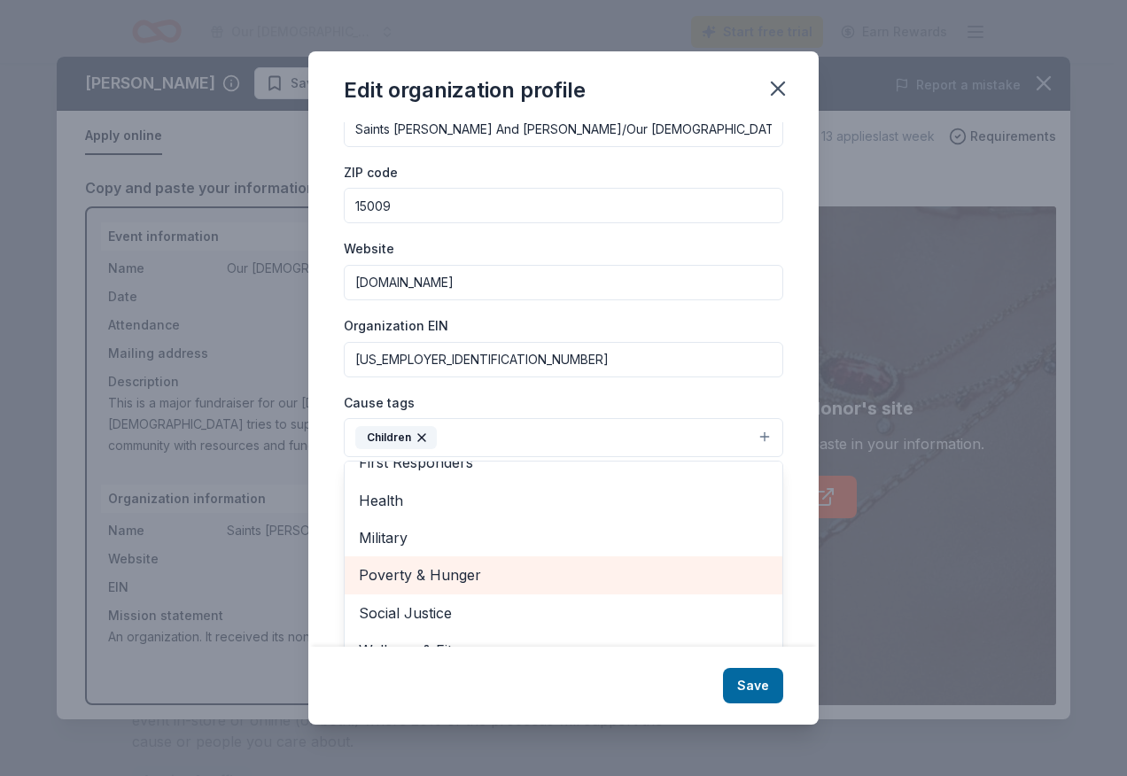
click at [447, 575] on span "Poverty & Hunger" at bounding box center [563, 574] width 409 height 23
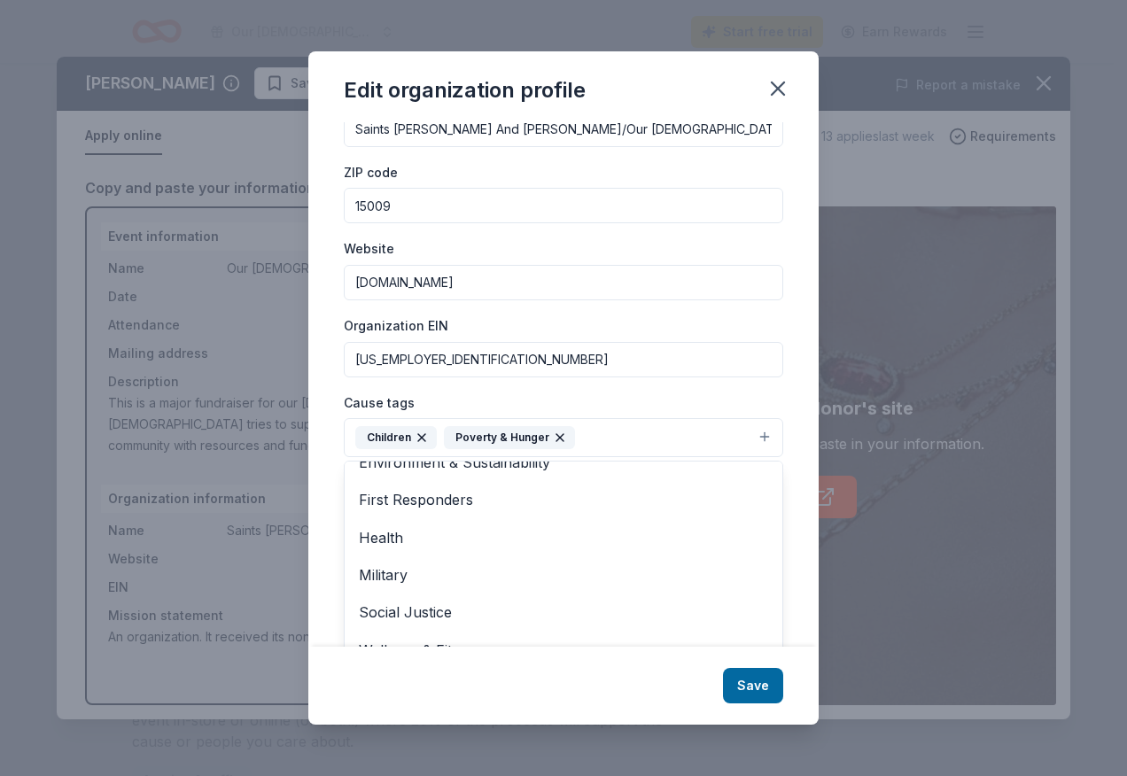
scroll to position [97, 0]
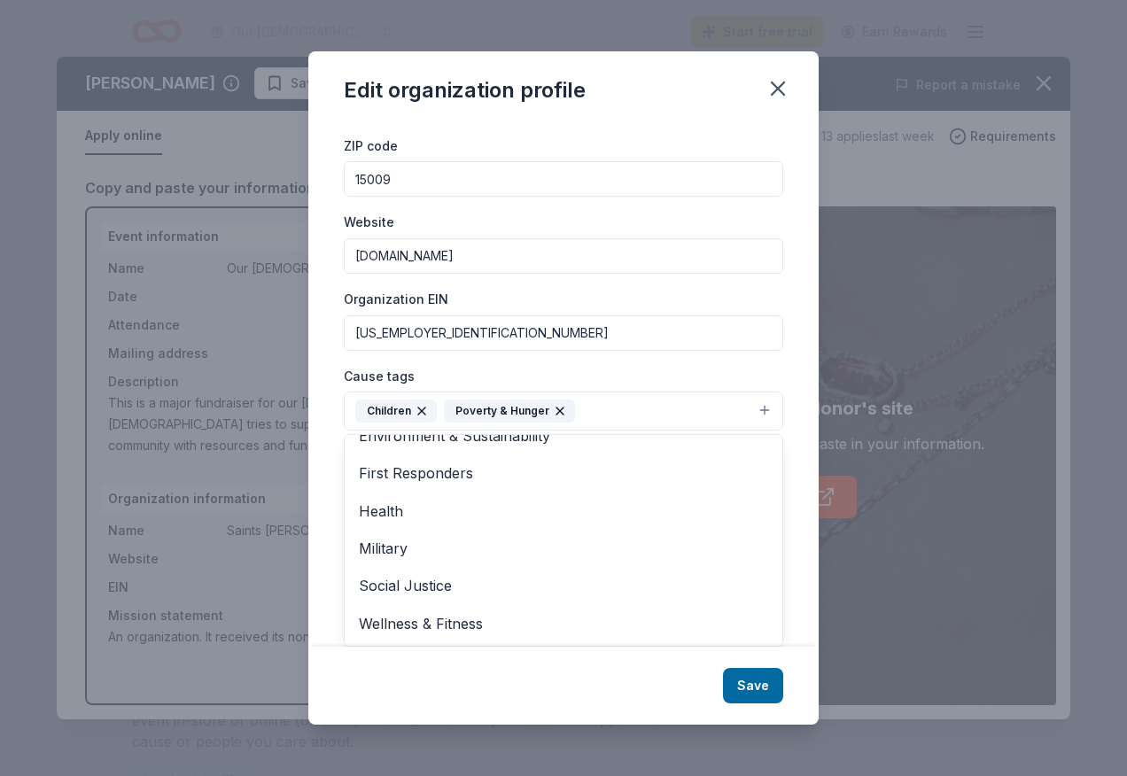
click at [761, 683] on div "Edit organization profile Changes made here will be reflected on your Account. …" at bounding box center [563, 387] width 510 height 673
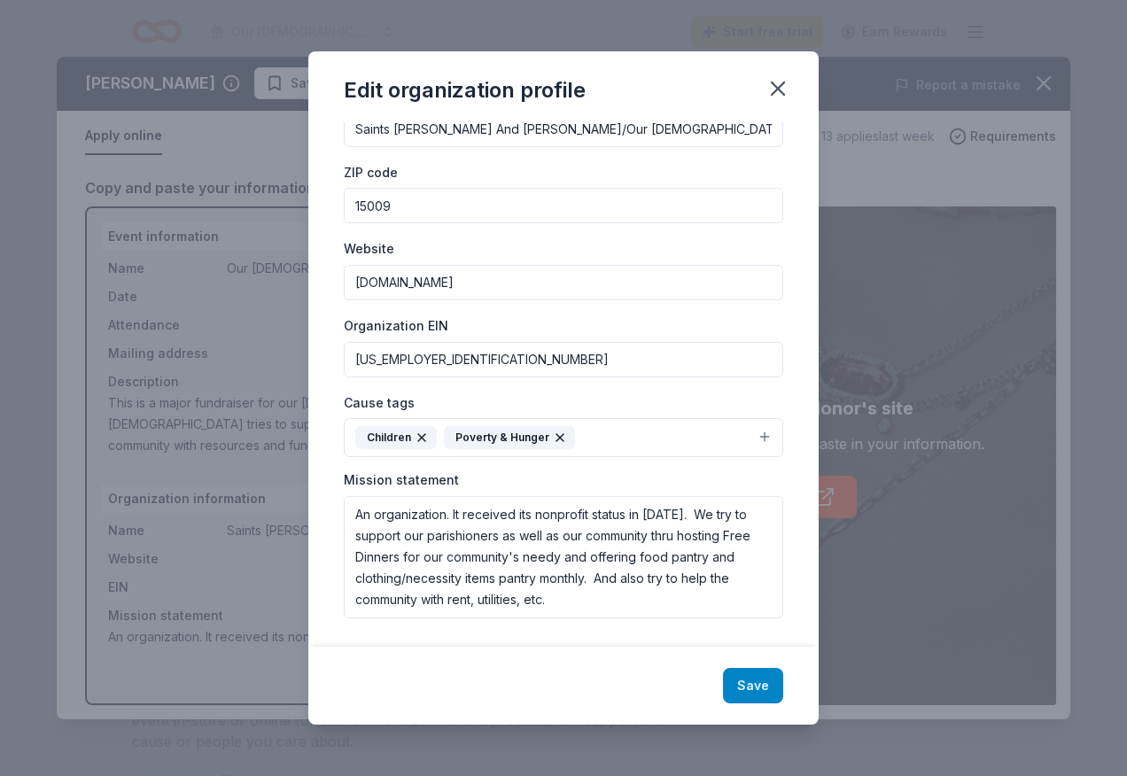
scroll to position [70, 0]
click at [762, 686] on button "Save" at bounding box center [753, 685] width 60 height 35
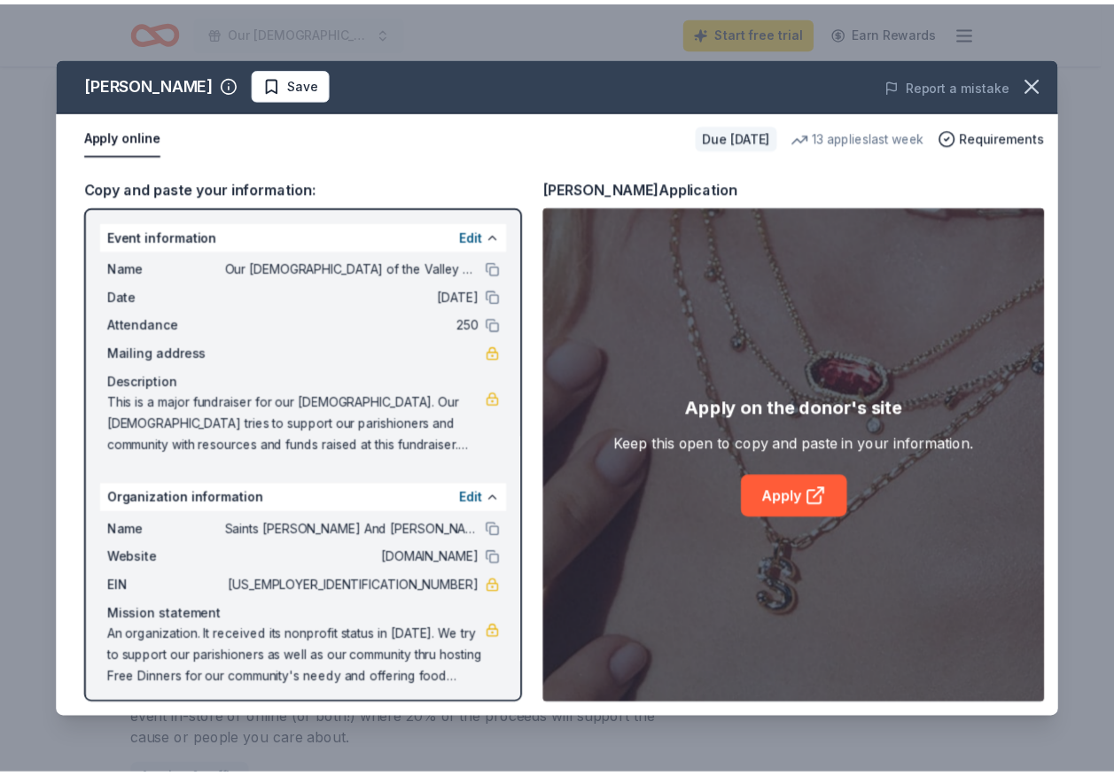
scroll to position [8, 0]
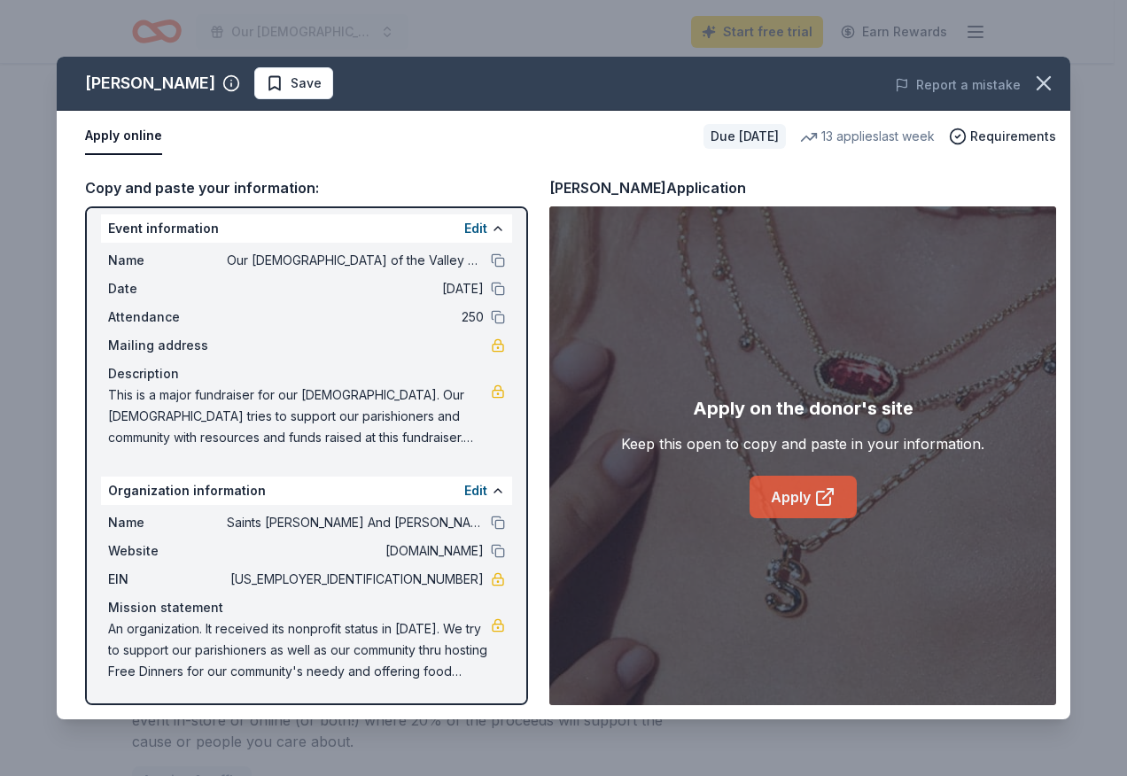
click at [783, 494] on link "Apply" at bounding box center [803, 497] width 107 height 43
click at [1052, 81] on icon "button" at bounding box center [1043, 83] width 25 height 25
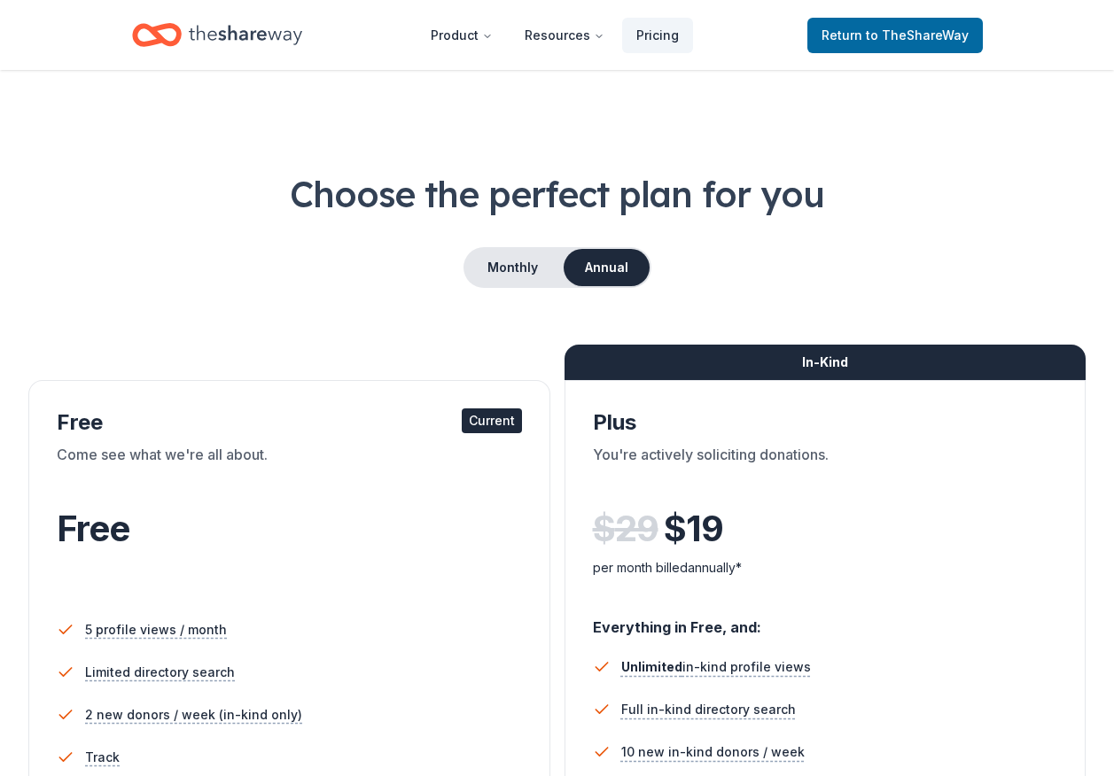
click at [487, 422] on div "Current" at bounding box center [492, 420] width 60 height 25
click at [499, 417] on div "Current" at bounding box center [492, 420] width 60 height 25
click at [859, 27] on span "Return to TheShareWay" at bounding box center [894, 35] width 147 height 21
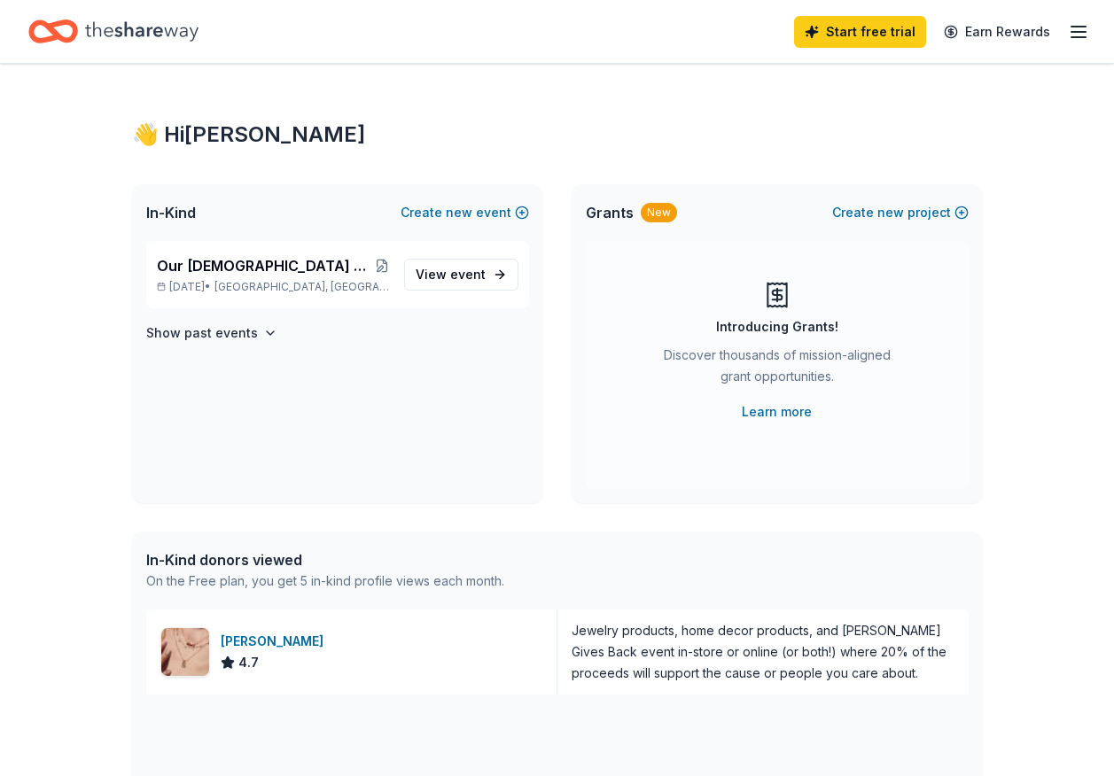
click at [142, 19] on icon "Home" at bounding box center [141, 31] width 113 height 36
click at [154, 34] on icon "Home" at bounding box center [141, 30] width 113 height 19
click at [461, 284] on span "View event" at bounding box center [451, 274] width 70 height 21
click at [479, 274] on span "event" at bounding box center [467, 274] width 35 height 15
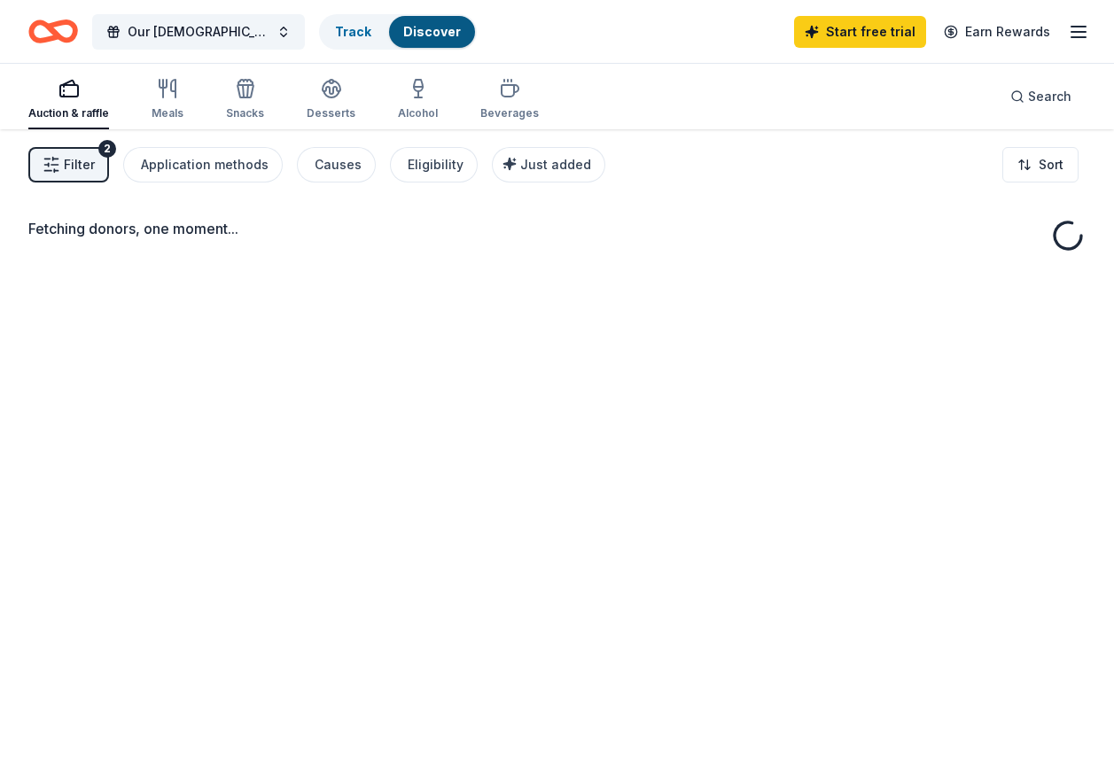
click at [479, 274] on div "Fetching donors, one moment..." at bounding box center [557, 517] width 1114 height 776
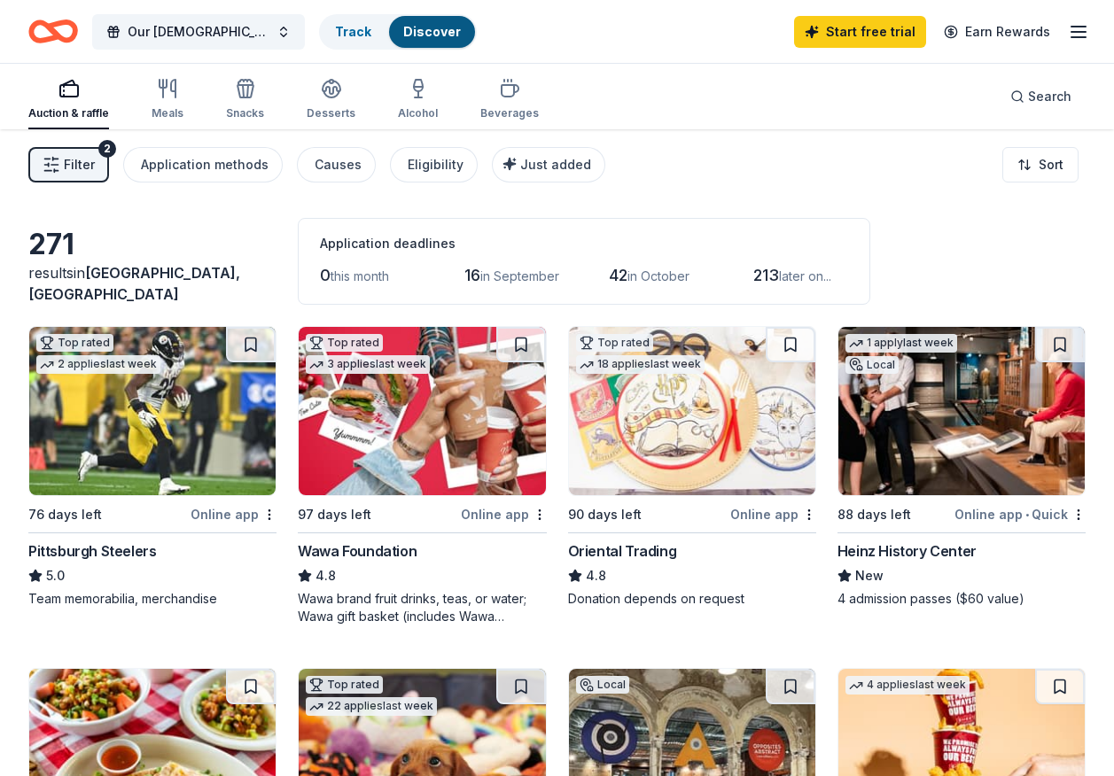
click at [121, 418] on img at bounding box center [152, 411] width 246 height 168
click at [503, 512] on div "Online app" at bounding box center [504, 514] width 86 height 22
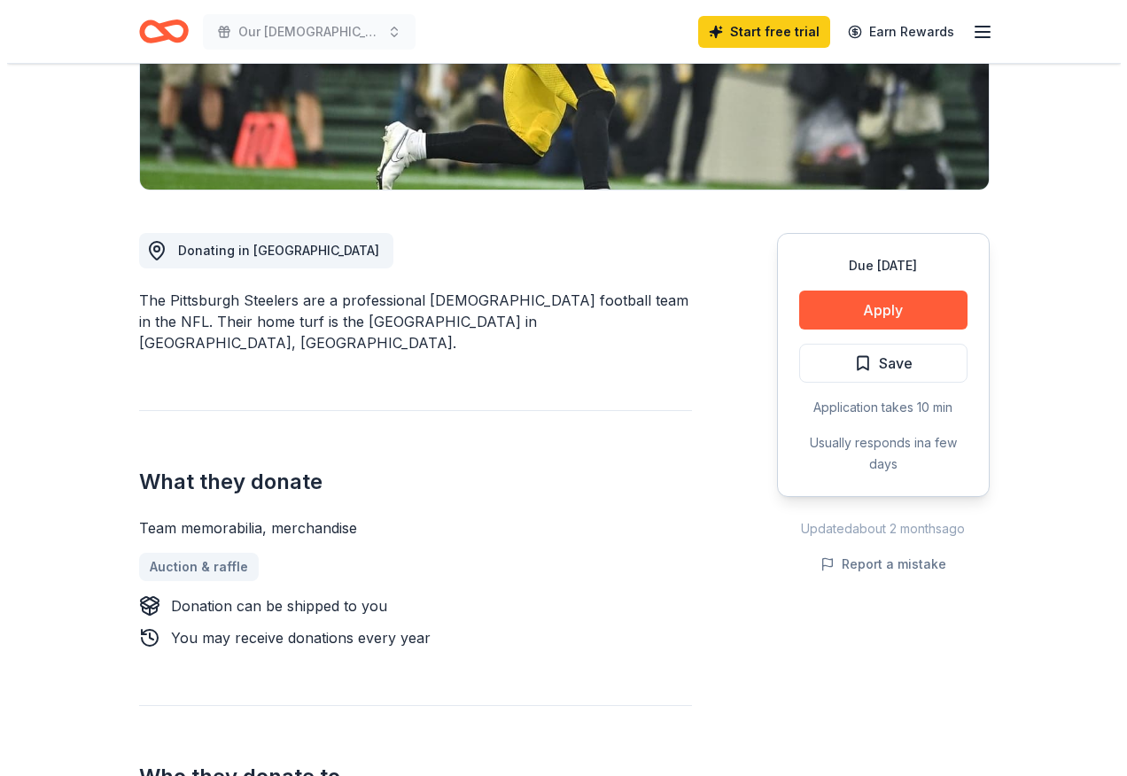
scroll to position [345, 0]
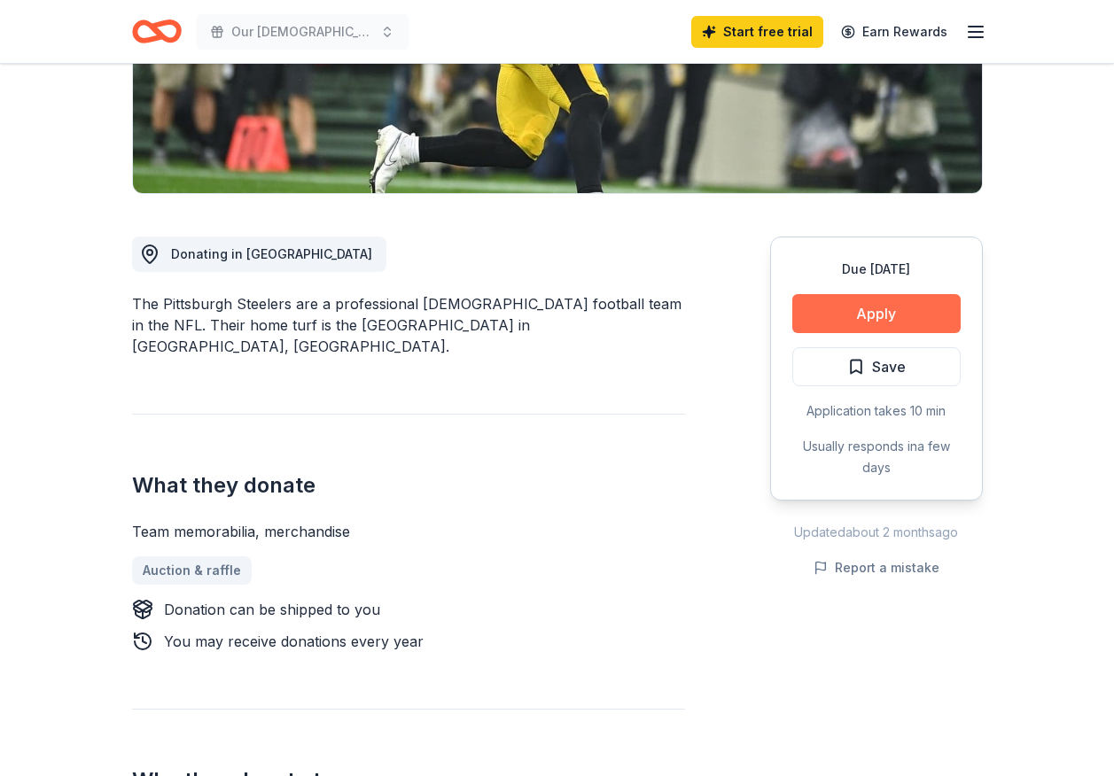
click at [882, 309] on button "Apply" at bounding box center [876, 313] width 168 height 39
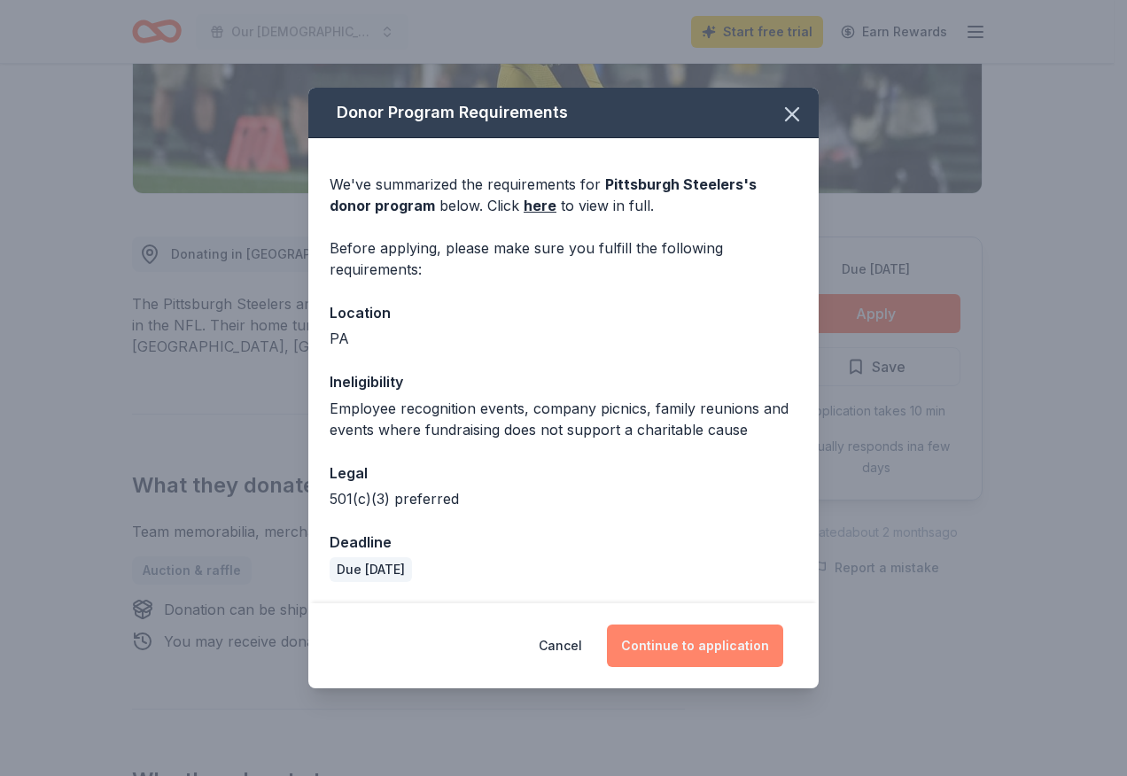
click at [705, 643] on button "Continue to application" at bounding box center [695, 646] width 176 height 43
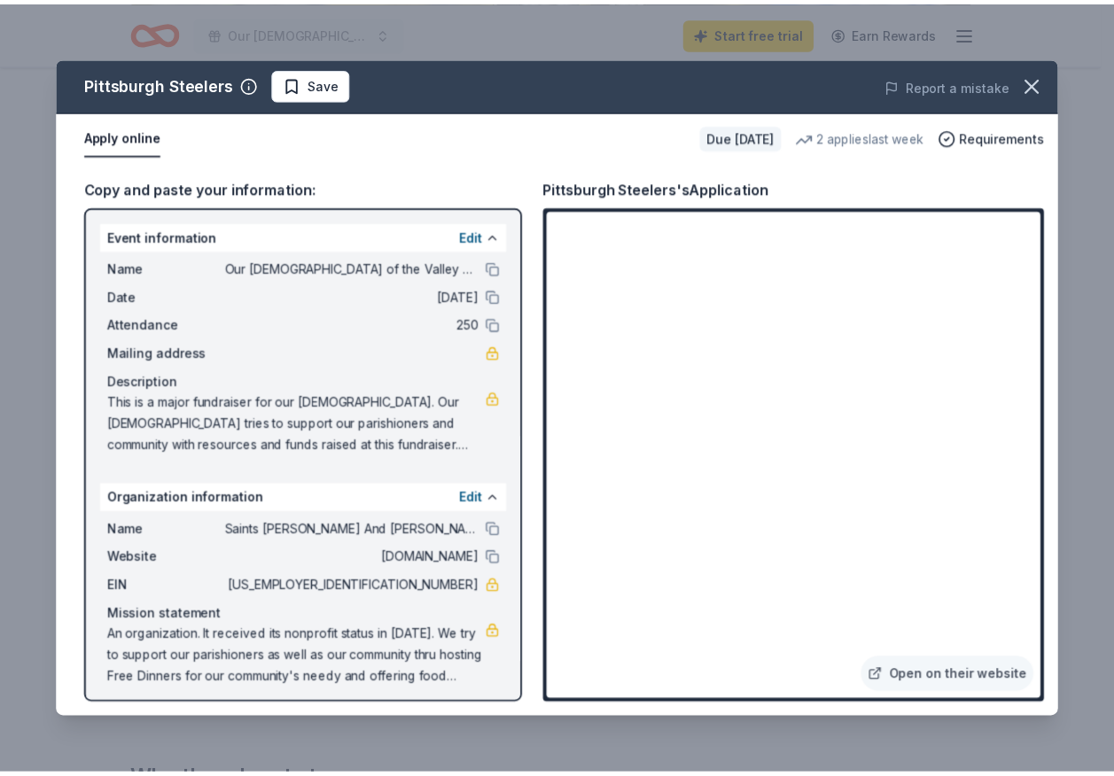
scroll to position [8, 0]
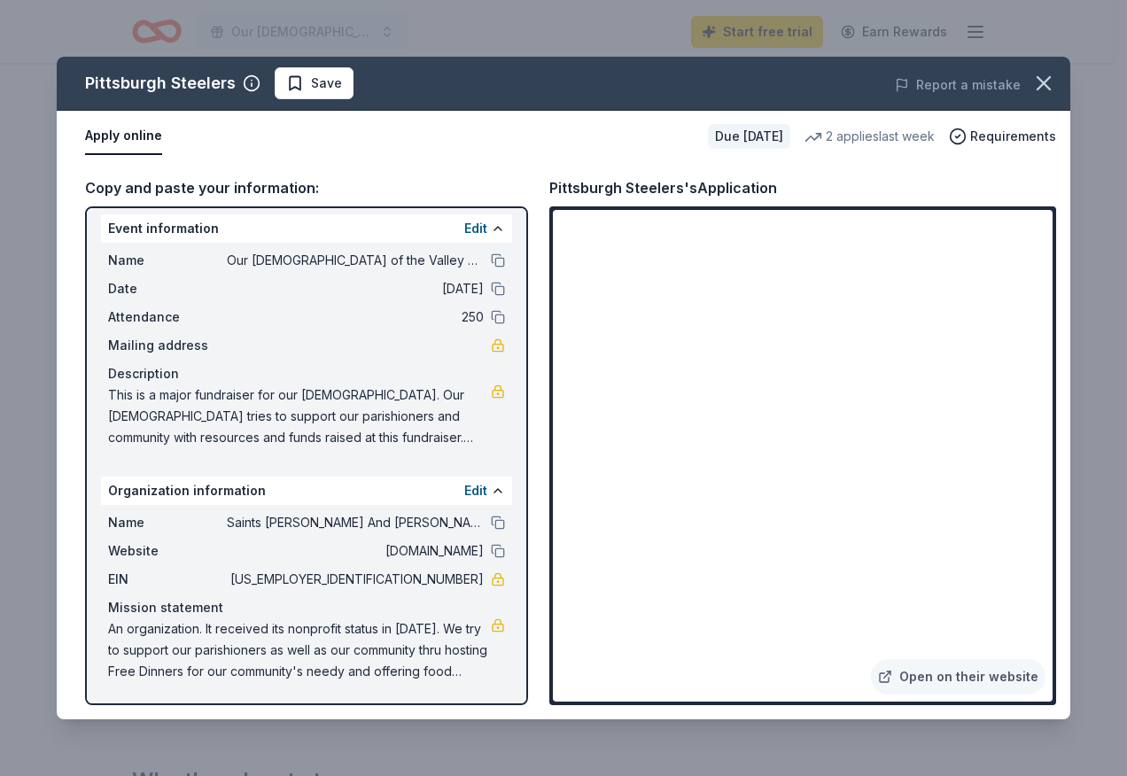
click at [710, 101] on div "Report a mistake" at bounding box center [875, 85] width 392 height 50
click at [1044, 87] on icon "button" at bounding box center [1043, 83] width 25 height 25
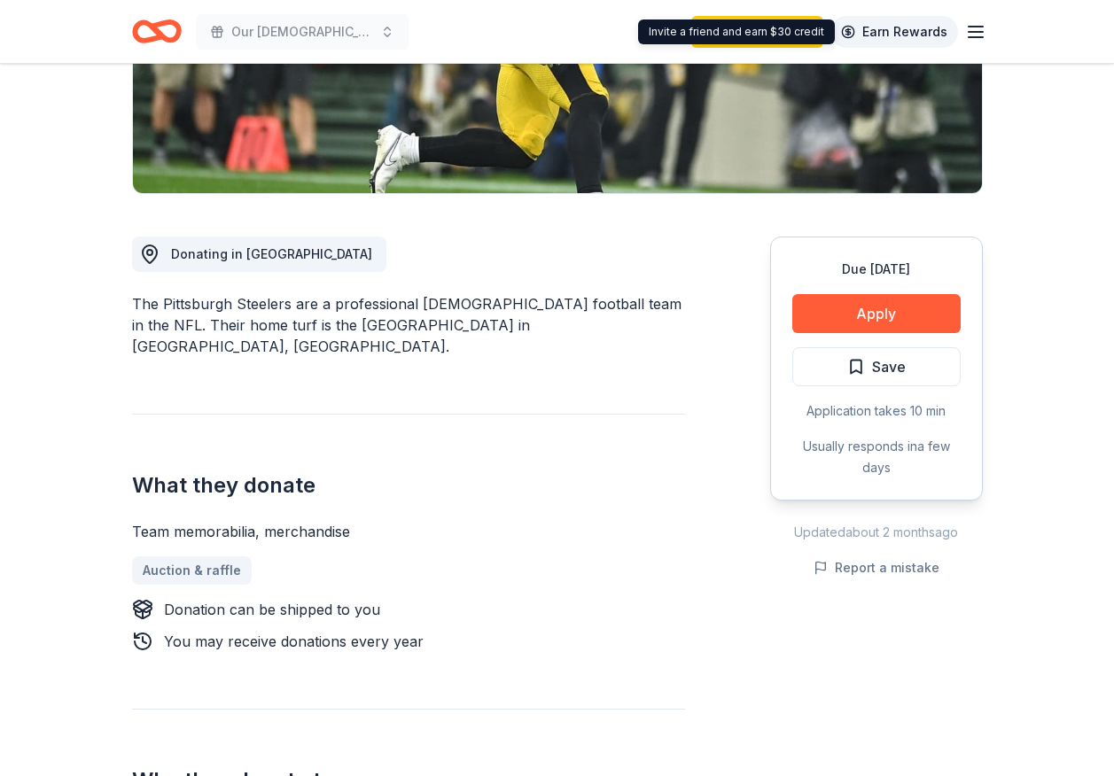
click at [915, 27] on link "Earn Rewards" at bounding box center [894, 32] width 128 height 32
click at [915, 28] on link "Earn Rewards" at bounding box center [894, 32] width 128 height 32
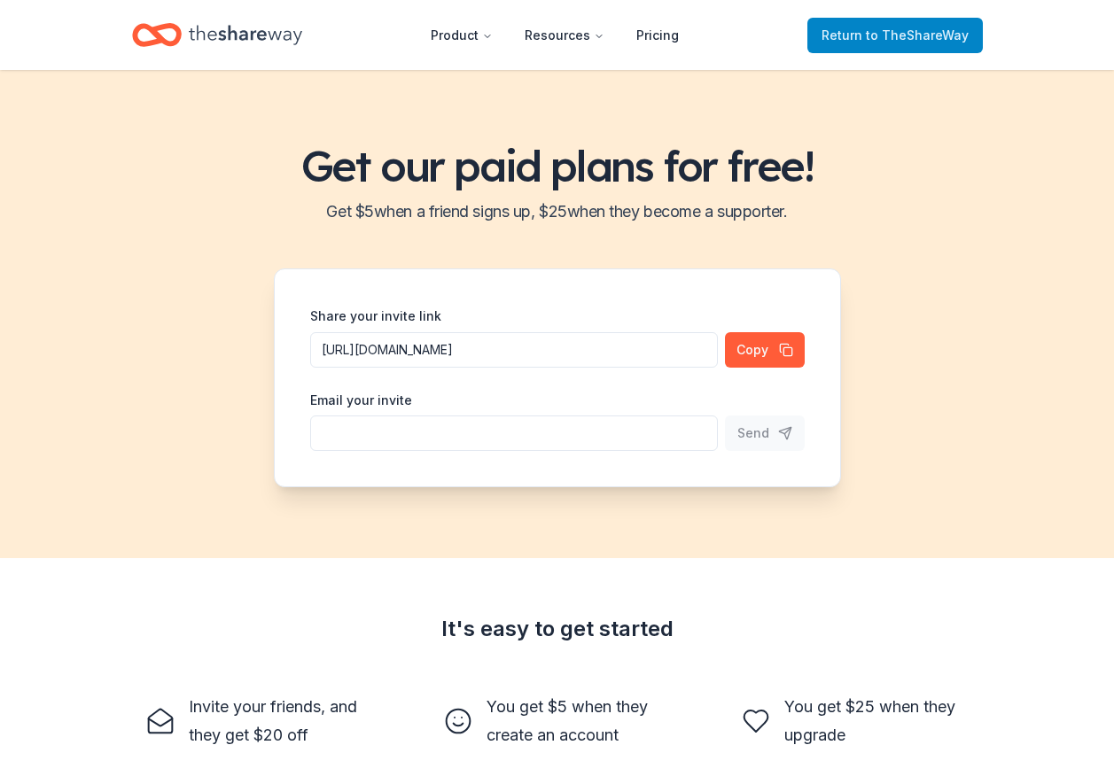
click at [976, 21] on link "Return to TheShareWay" at bounding box center [894, 35] width 175 height 35
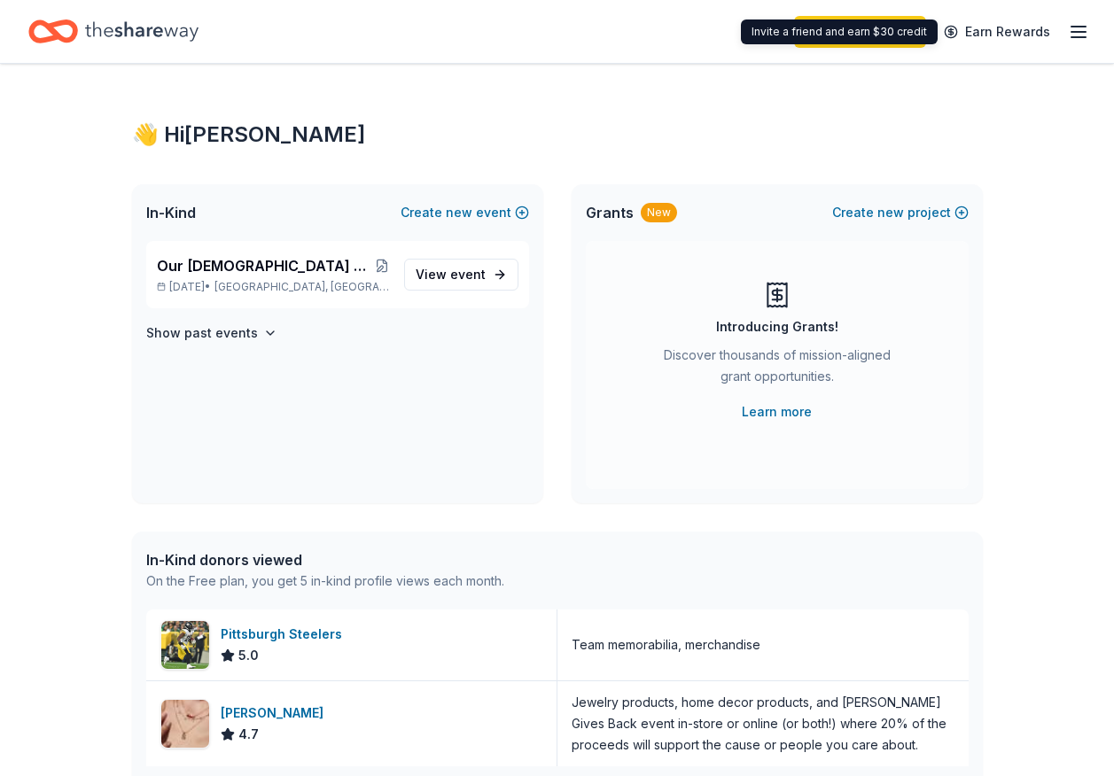
click at [1071, 35] on icon "button" at bounding box center [1078, 31] width 21 height 21
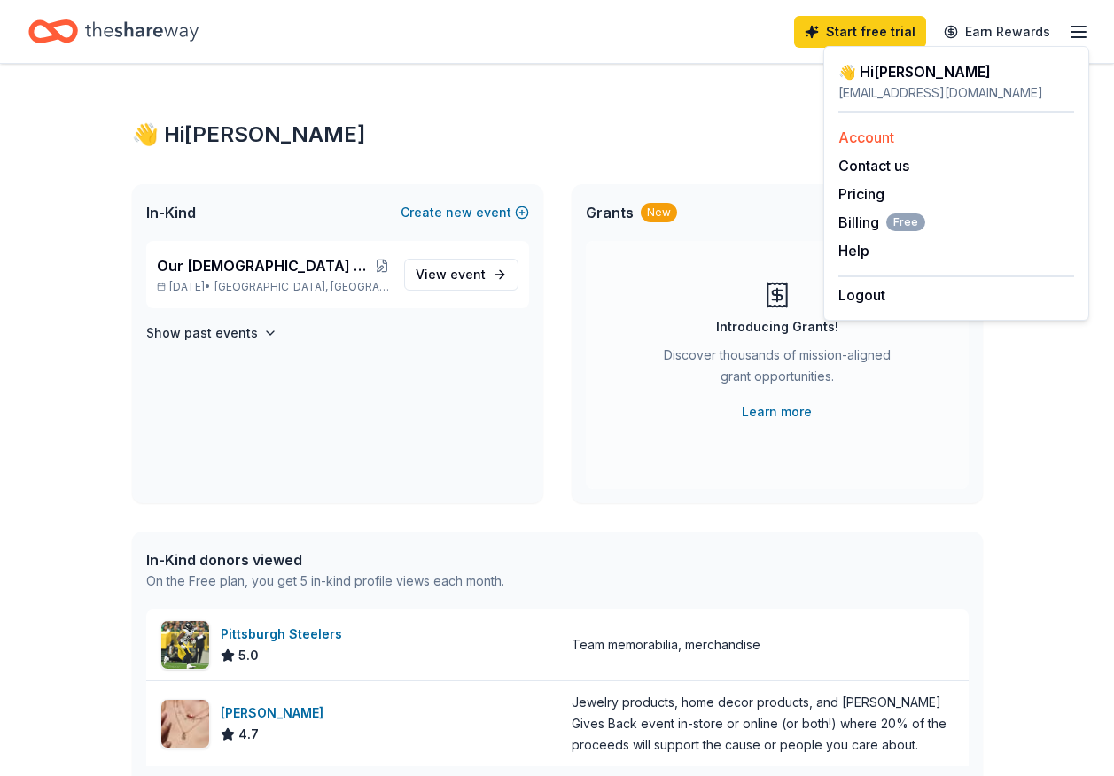
click at [873, 138] on link "Account" at bounding box center [866, 137] width 56 height 18
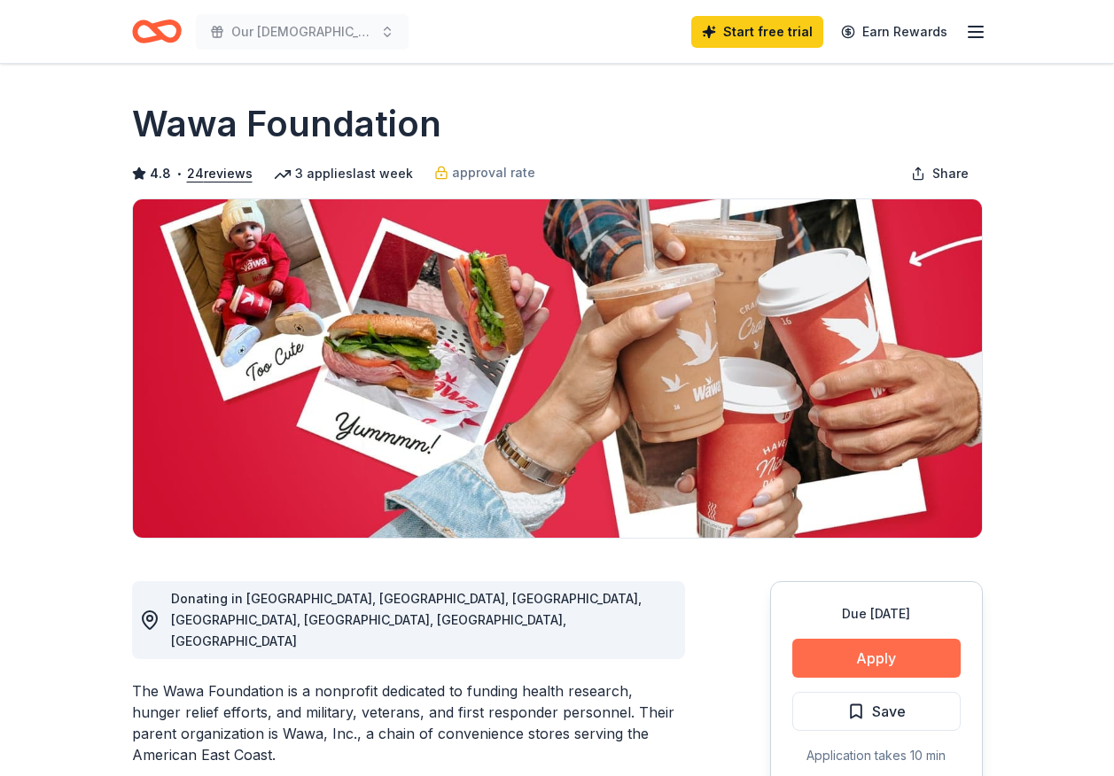
click at [879, 654] on button "Apply" at bounding box center [876, 658] width 168 height 39
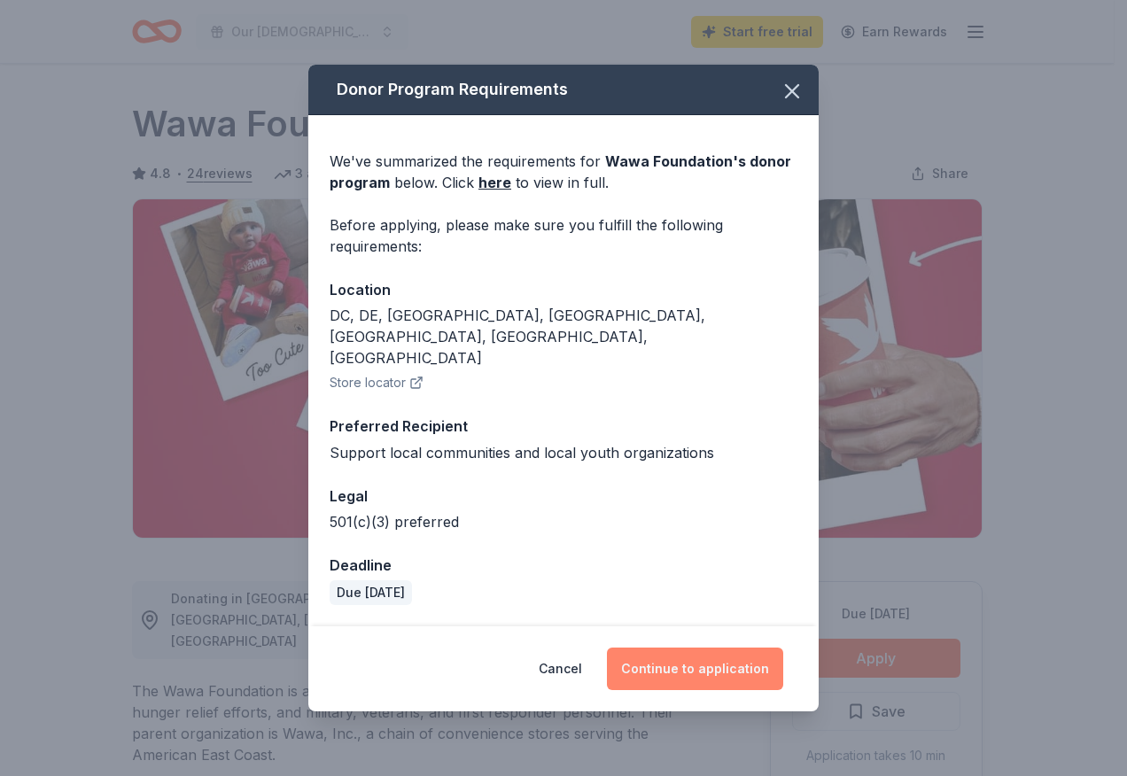
click at [720, 648] on button "Continue to application" at bounding box center [695, 669] width 176 height 43
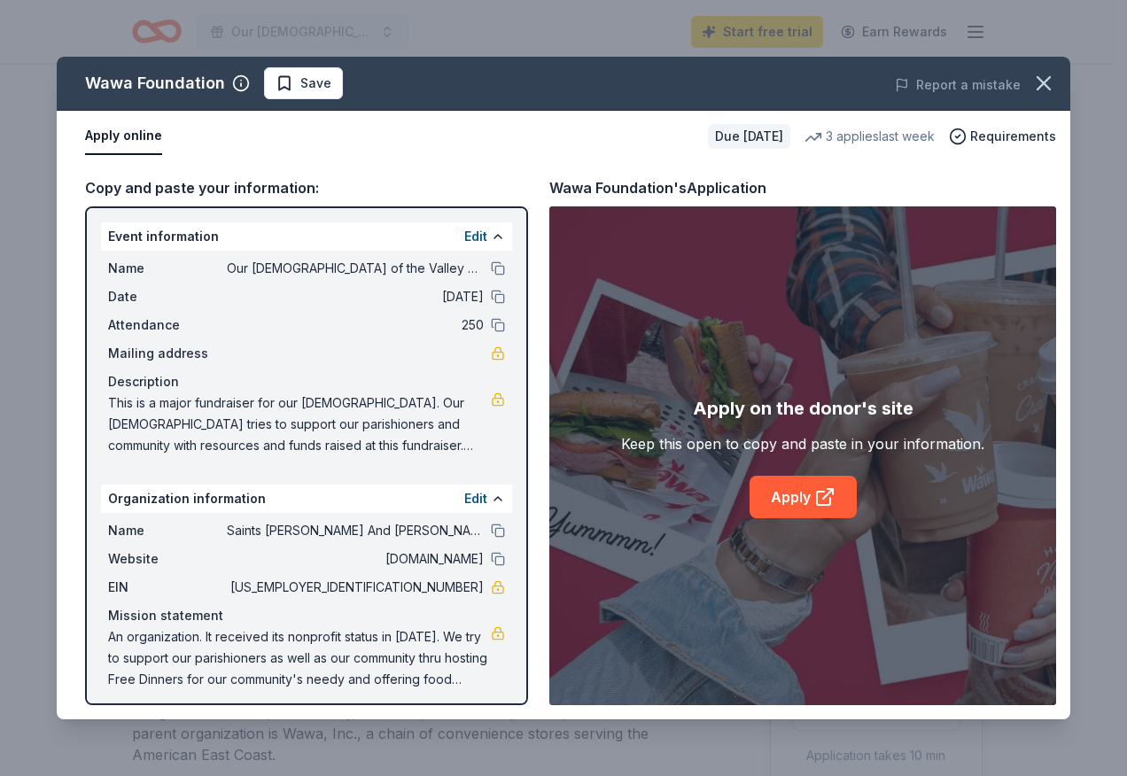
scroll to position [8, 0]
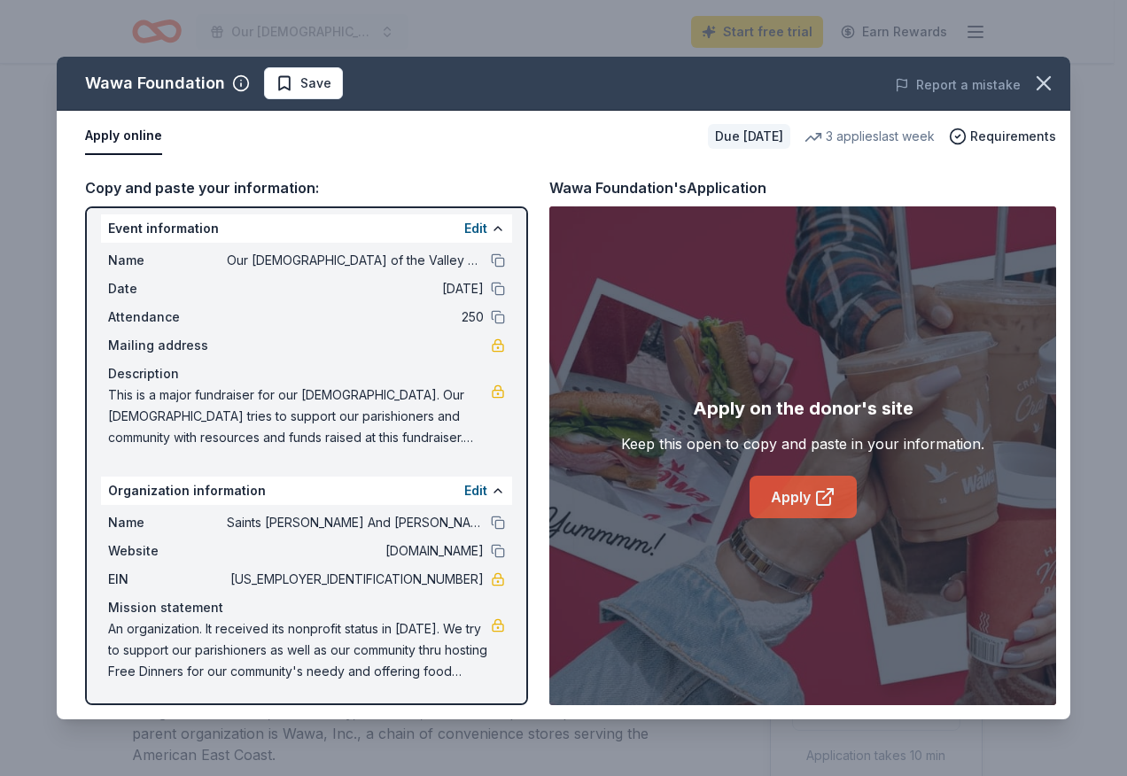
click at [791, 486] on link "Apply" at bounding box center [803, 497] width 107 height 43
click at [300, 76] on span "Save" at bounding box center [315, 83] width 31 height 21
click at [808, 489] on link "Apply" at bounding box center [803, 497] width 107 height 43
